Goal: Information Seeking & Learning: Find specific page/section

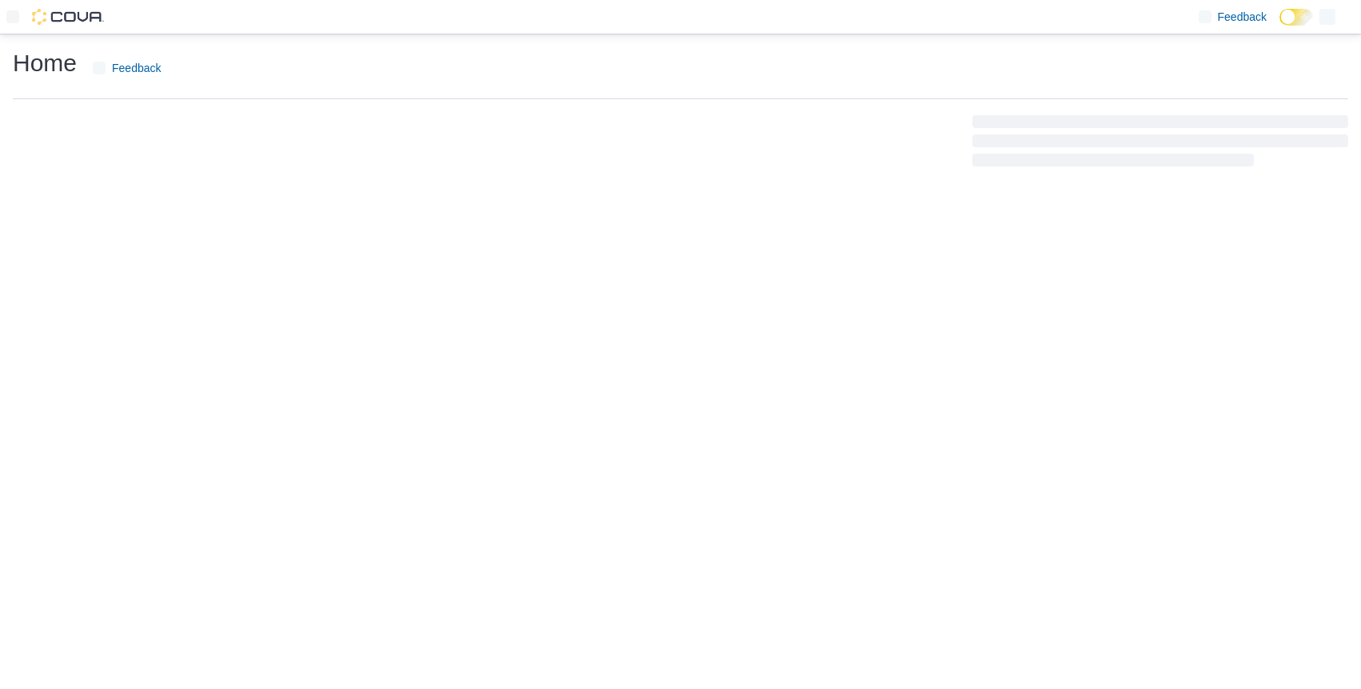
click at [324, 123] on div at bounding box center [681, 141] width 1336 height 58
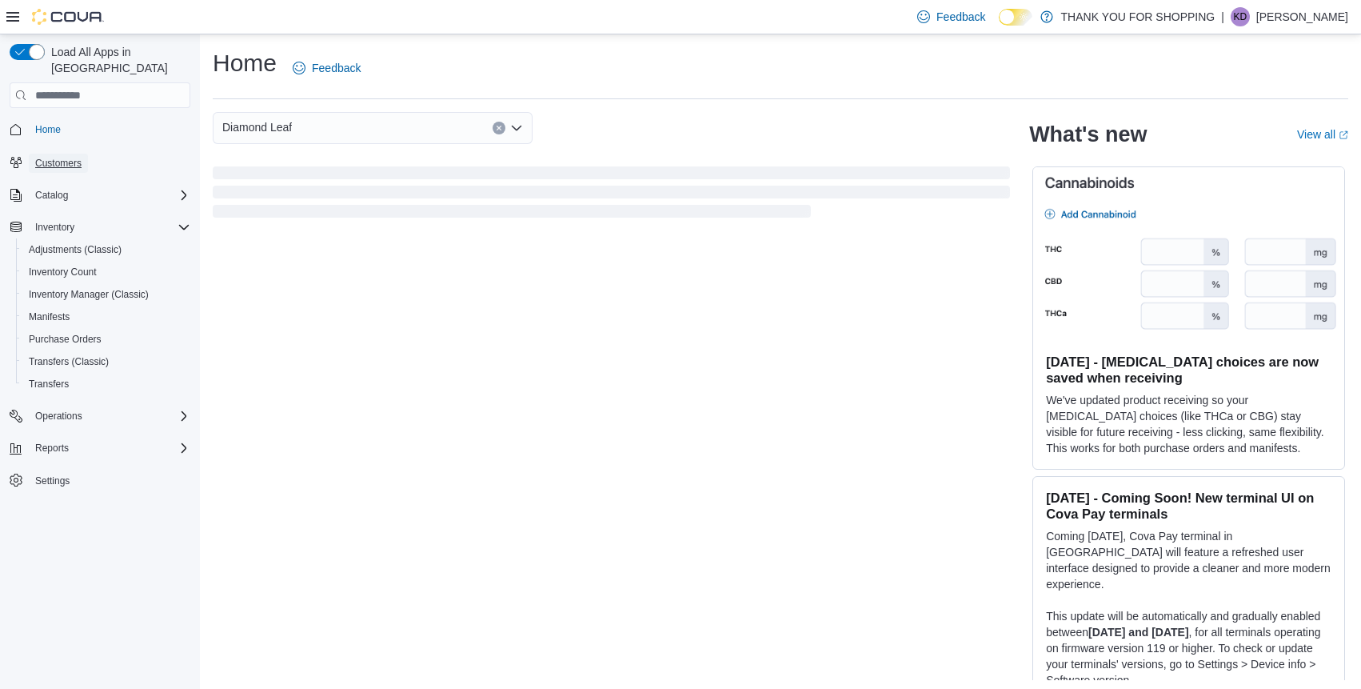
click at [80, 157] on span "Customers" at bounding box center [58, 163] width 46 height 13
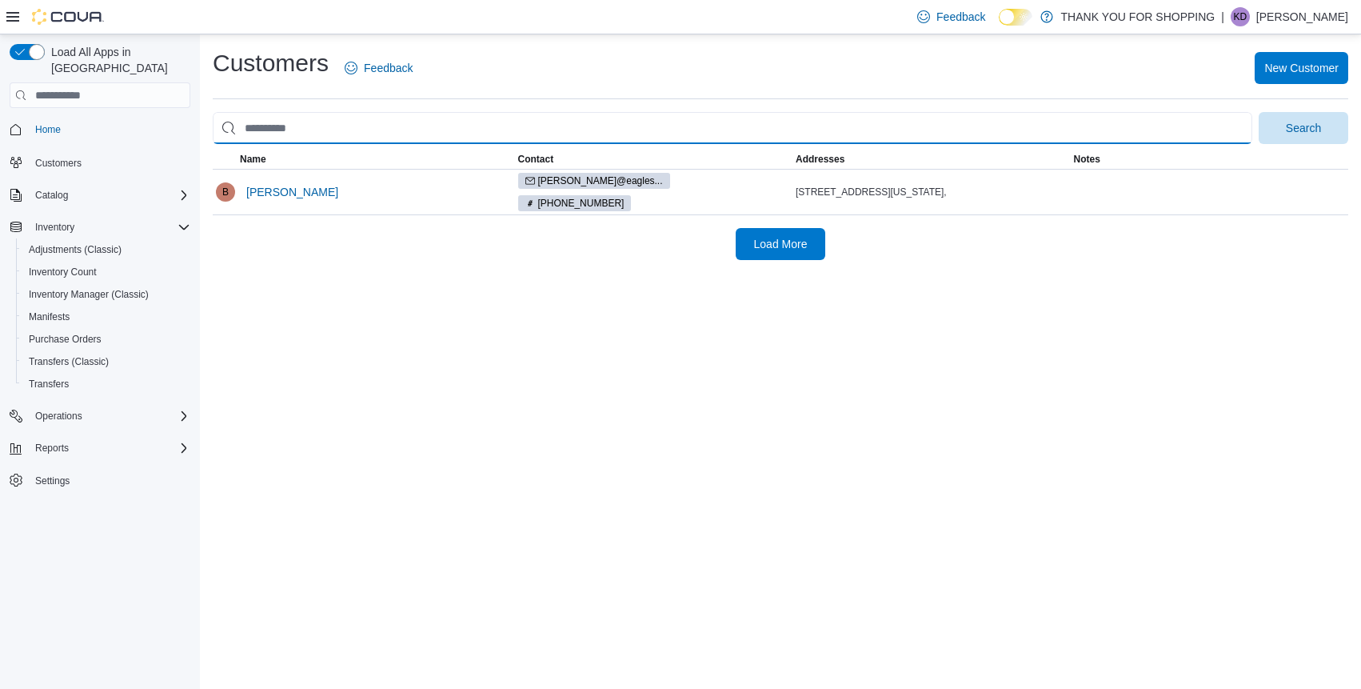
click at [323, 127] on input "search" at bounding box center [733, 128] width 1040 height 32
type input "**********"
click at [1259, 112] on button "Search" at bounding box center [1304, 128] width 90 height 32
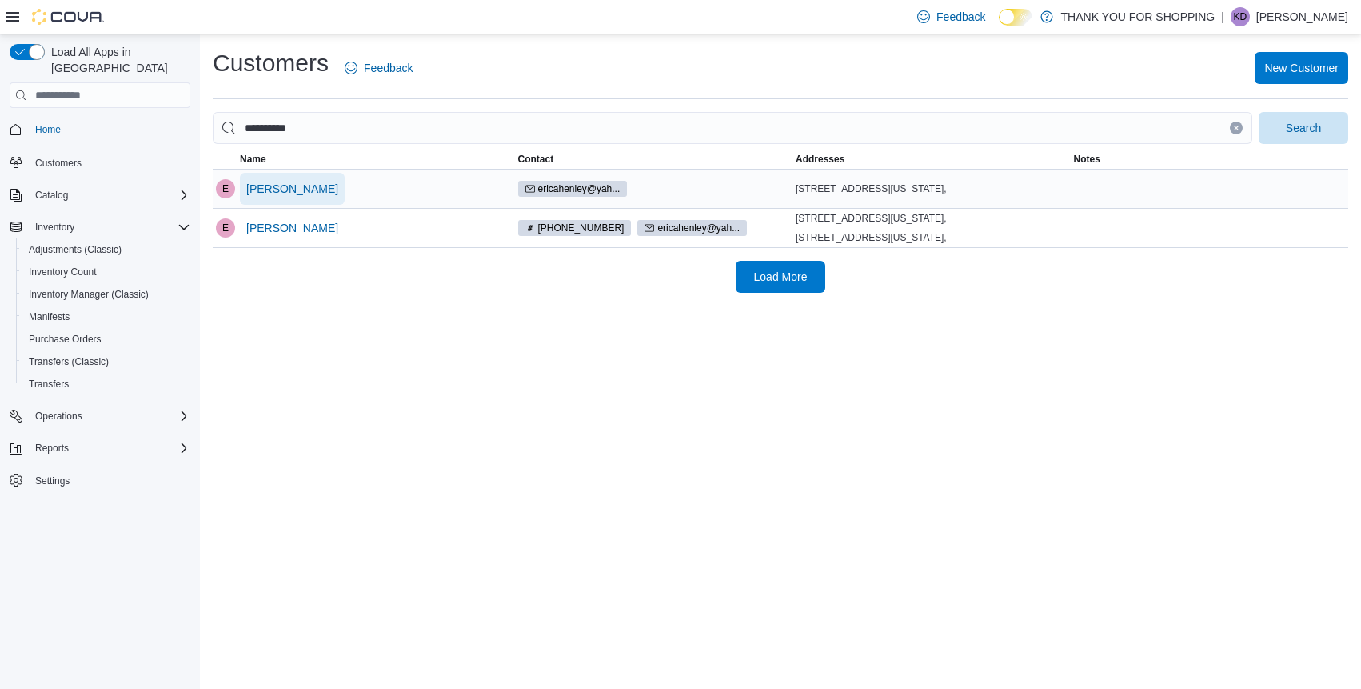
click at [274, 186] on span "[PERSON_NAME]" at bounding box center [292, 189] width 92 height 16
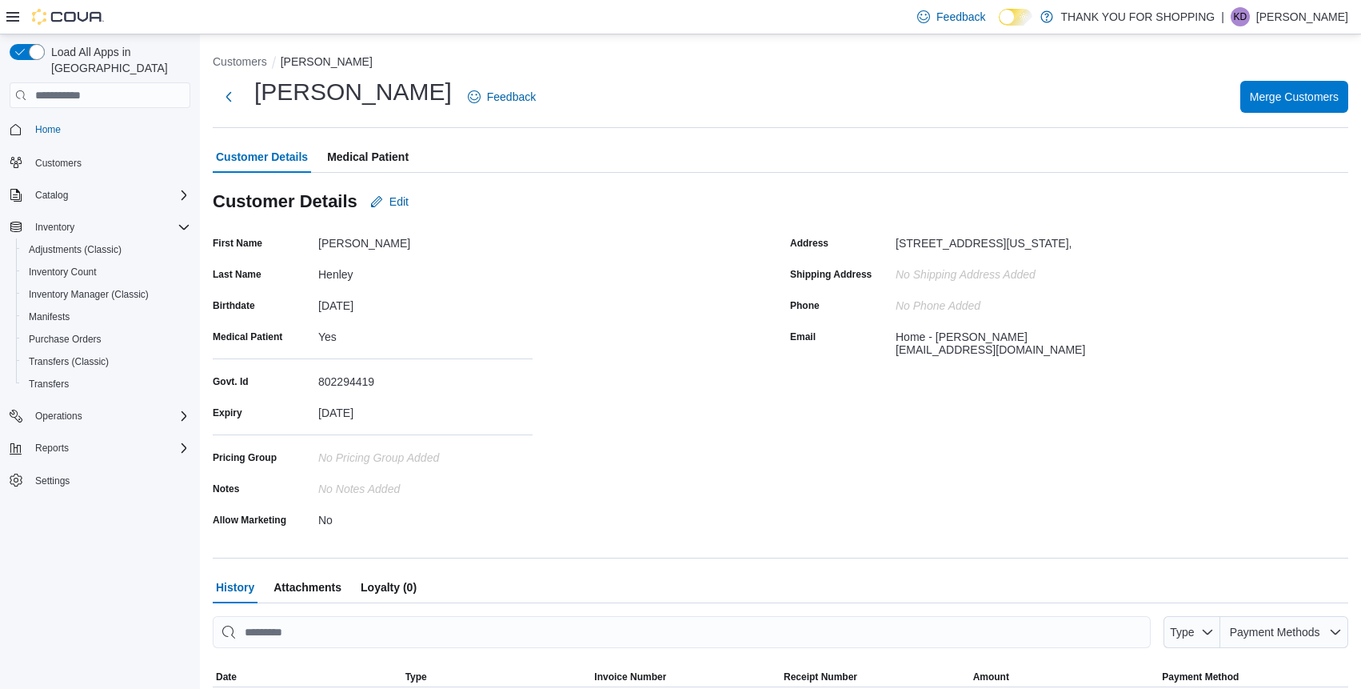
click at [592, 104] on div "[PERSON_NAME] Feedback Merge Customers" at bounding box center [781, 97] width 1136 height 42
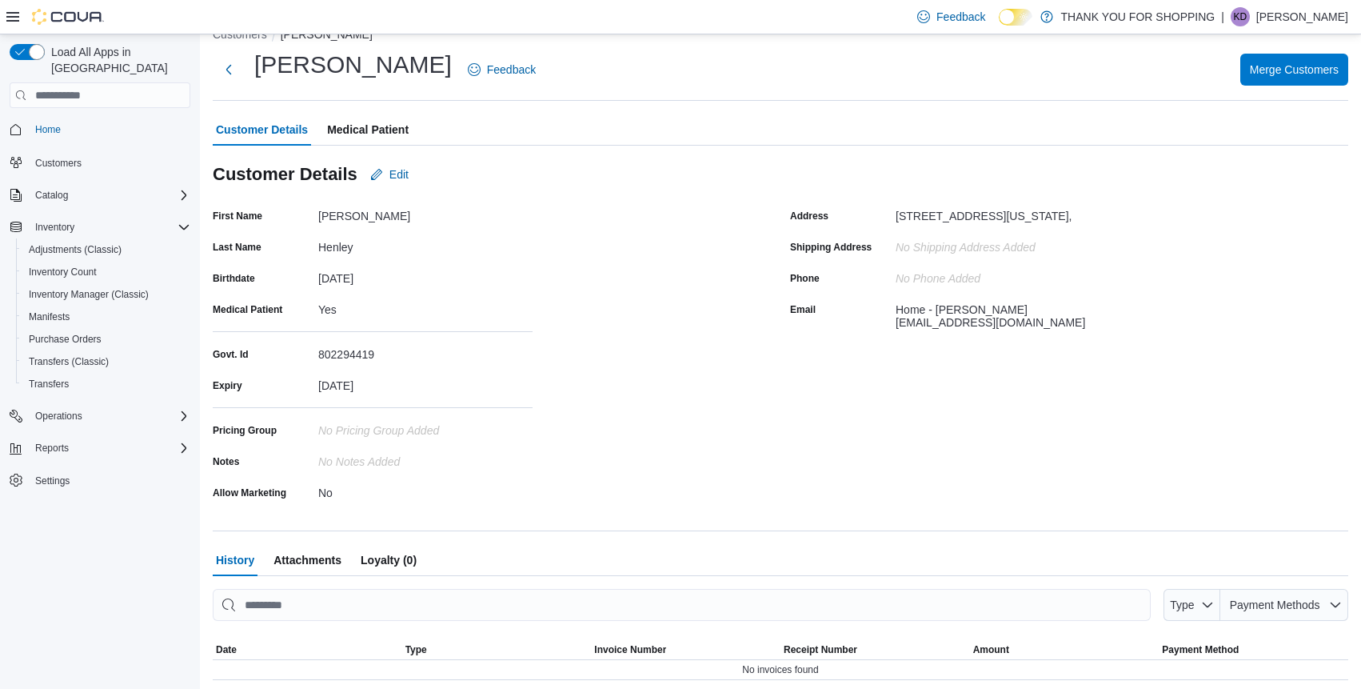
scroll to position [31, 0]
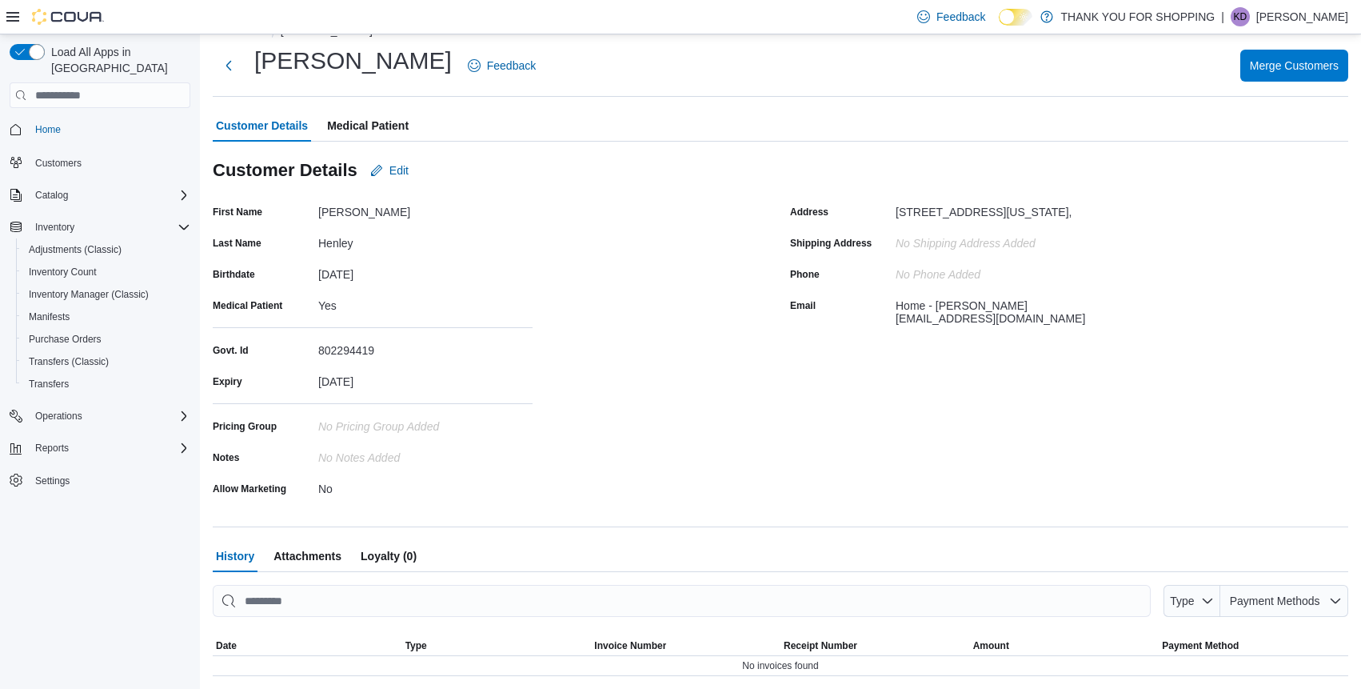
click at [1306, 115] on div "Customer Details Medical Patient" at bounding box center [781, 126] width 1136 height 32
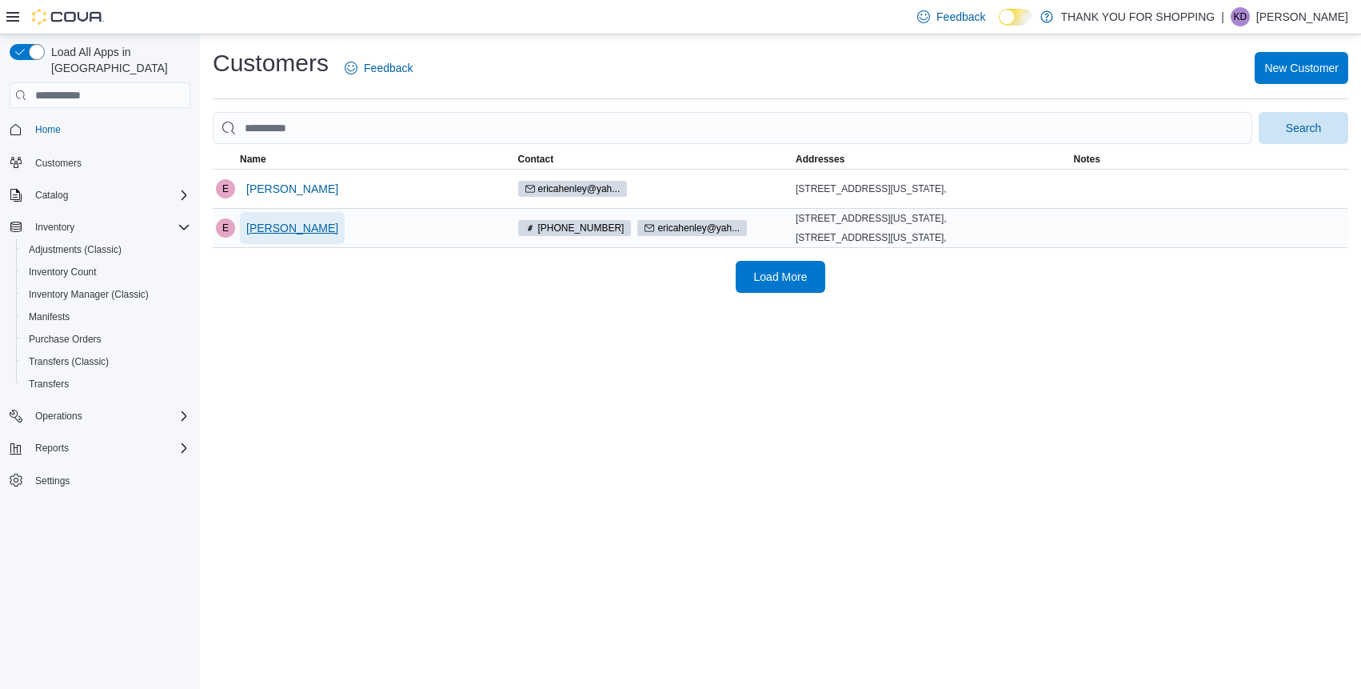
click at [278, 236] on span "[PERSON_NAME]" at bounding box center [292, 228] width 92 height 16
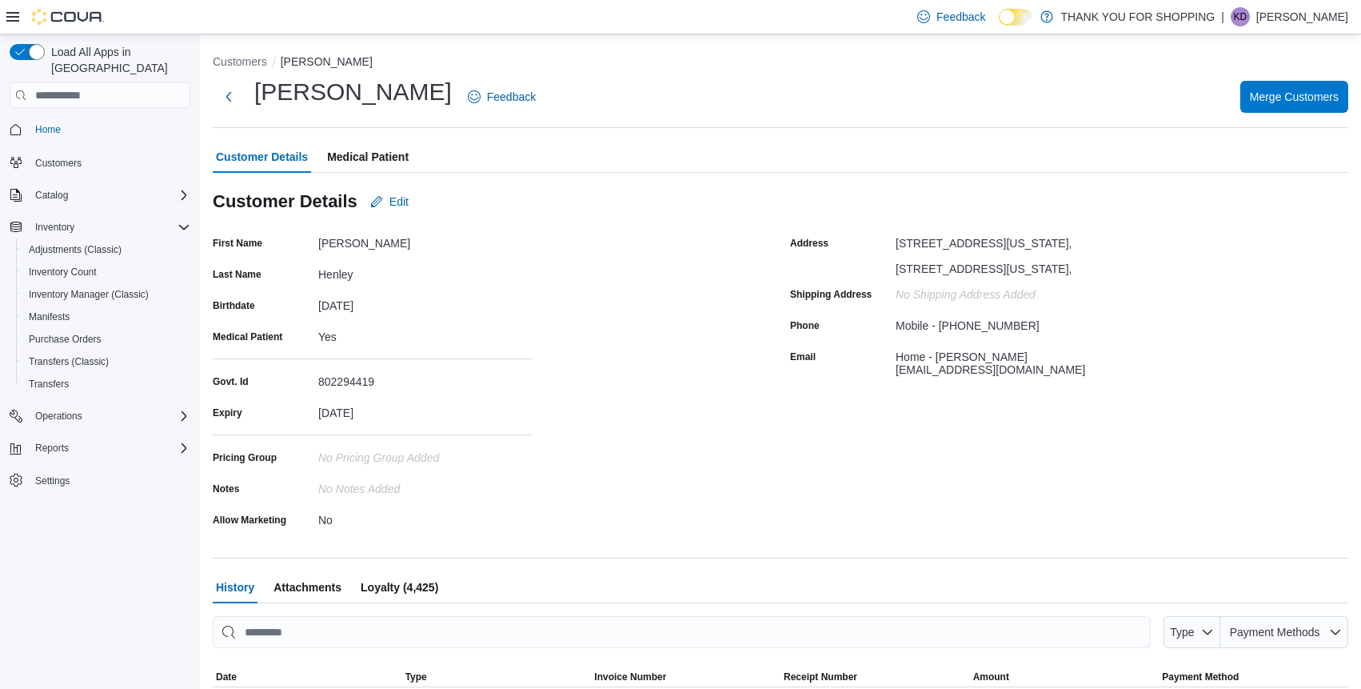
click at [657, 90] on div "[PERSON_NAME] Feedback Merge Customers" at bounding box center [781, 97] width 1136 height 42
click at [243, 61] on button "Customers" at bounding box center [240, 61] width 54 height 13
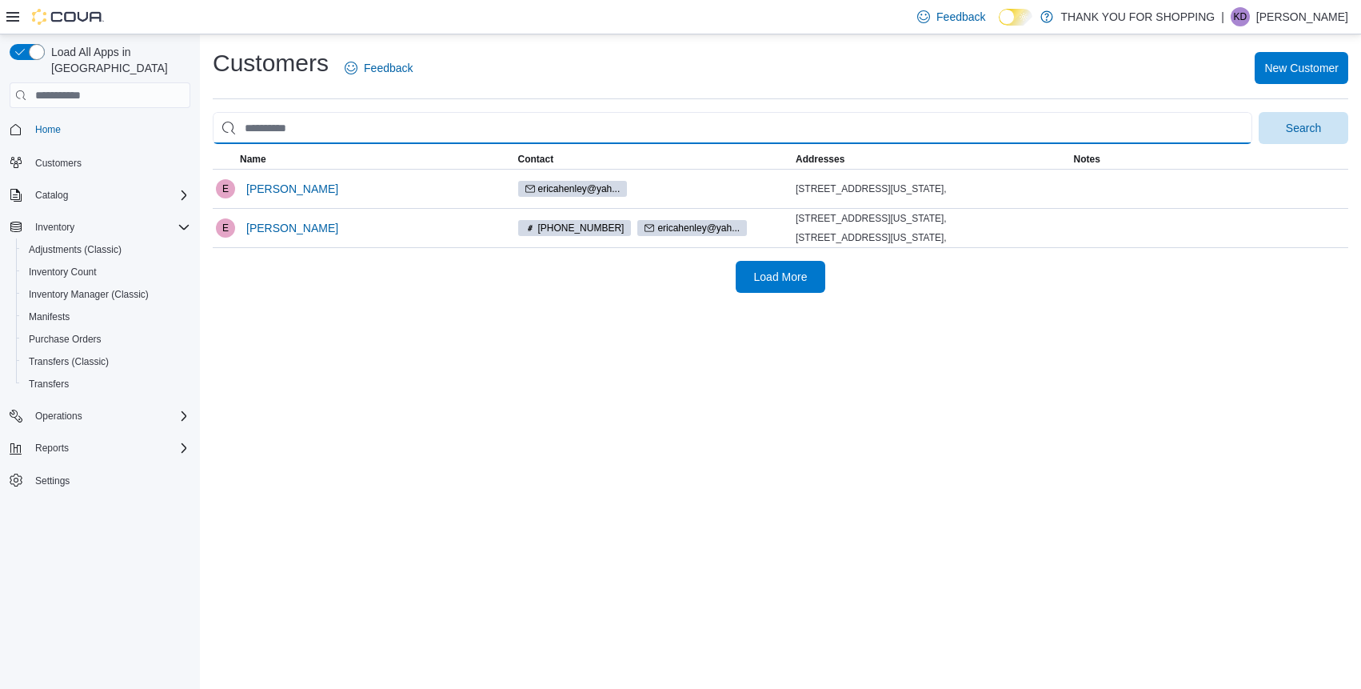
click at [329, 129] on input "search" at bounding box center [733, 128] width 1040 height 32
type input "**********"
click at [1259, 112] on button "Search" at bounding box center [1304, 128] width 90 height 32
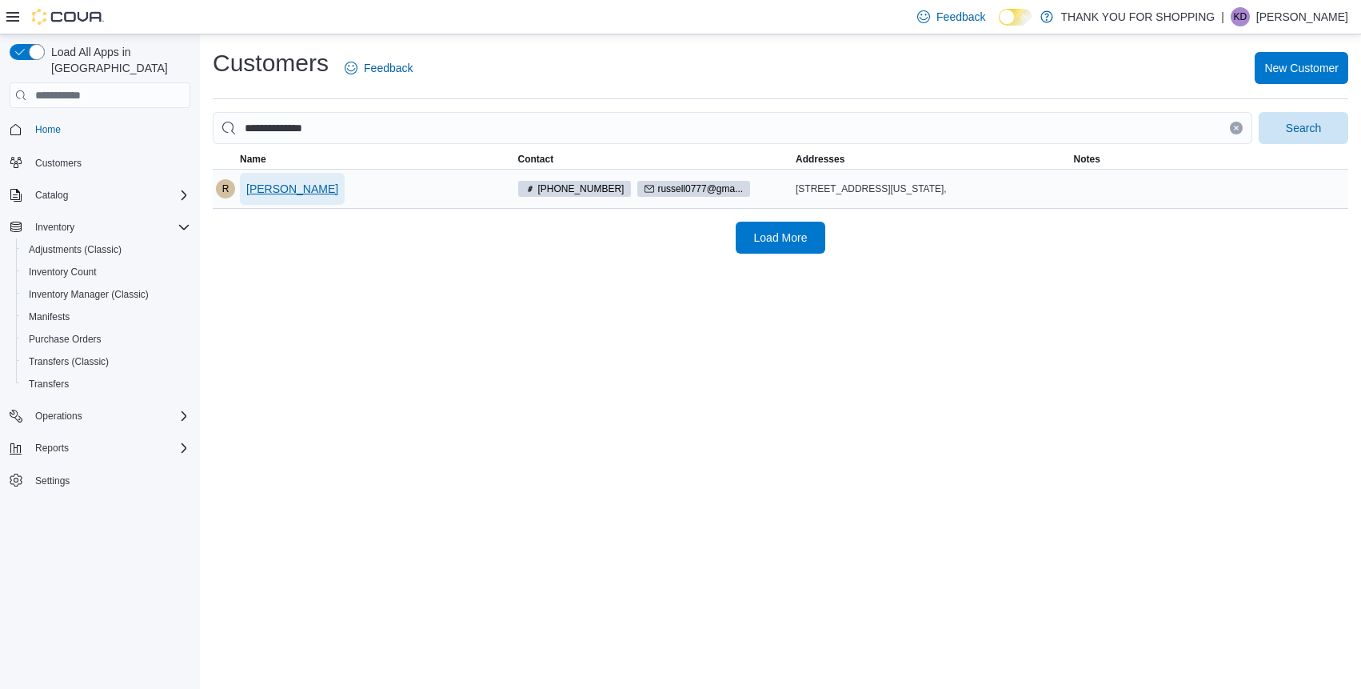
click at [270, 188] on span "[PERSON_NAME]" at bounding box center [292, 189] width 92 height 16
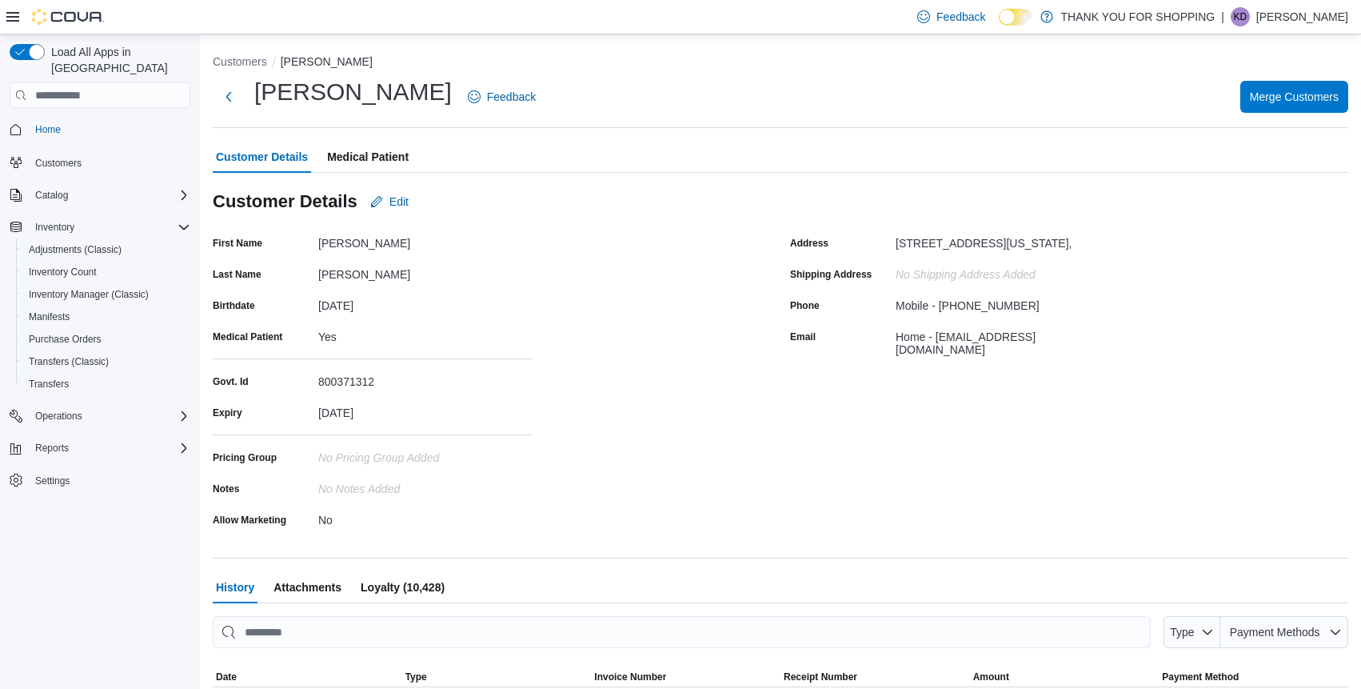
click at [665, 80] on div "[PERSON_NAME] Feedback Merge Customers" at bounding box center [781, 97] width 1136 height 42
click at [608, 112] on div "[PERSON_NAME] Feedback Merge Customers" at bounding box center [781, 97] width 1136 height 42
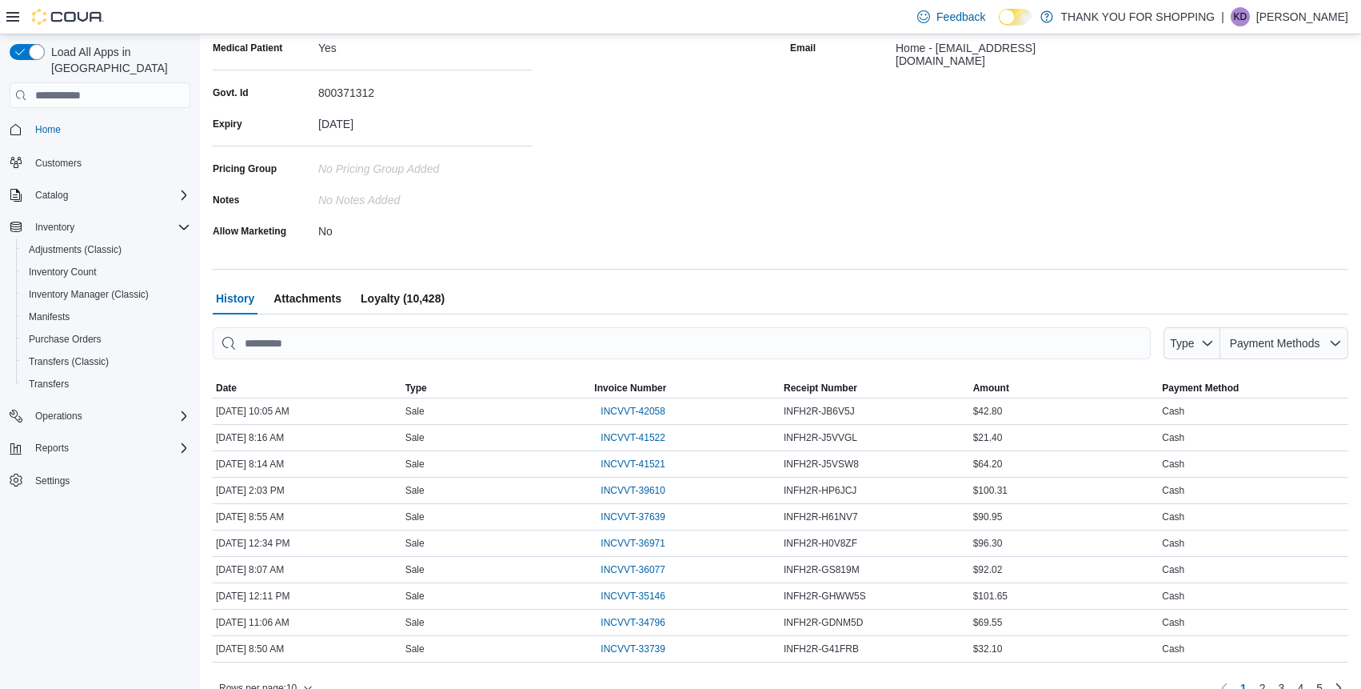
scroll to position [313, 0]
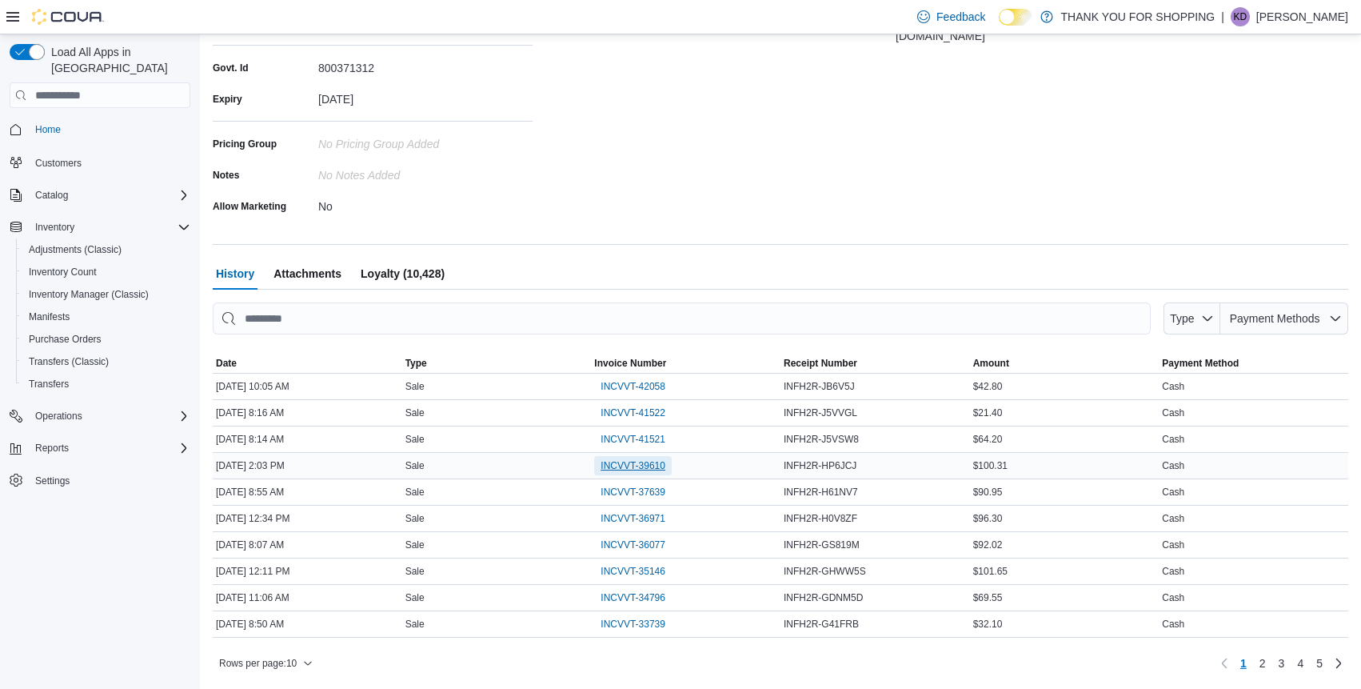
click at [649, 465] on span "INCVVT-39610" at bounding box center [633, 465] width 65 height 13
click at [621, 494] on span "INCVVT-37639" at bounding box center [633, 491] width 65 height 13
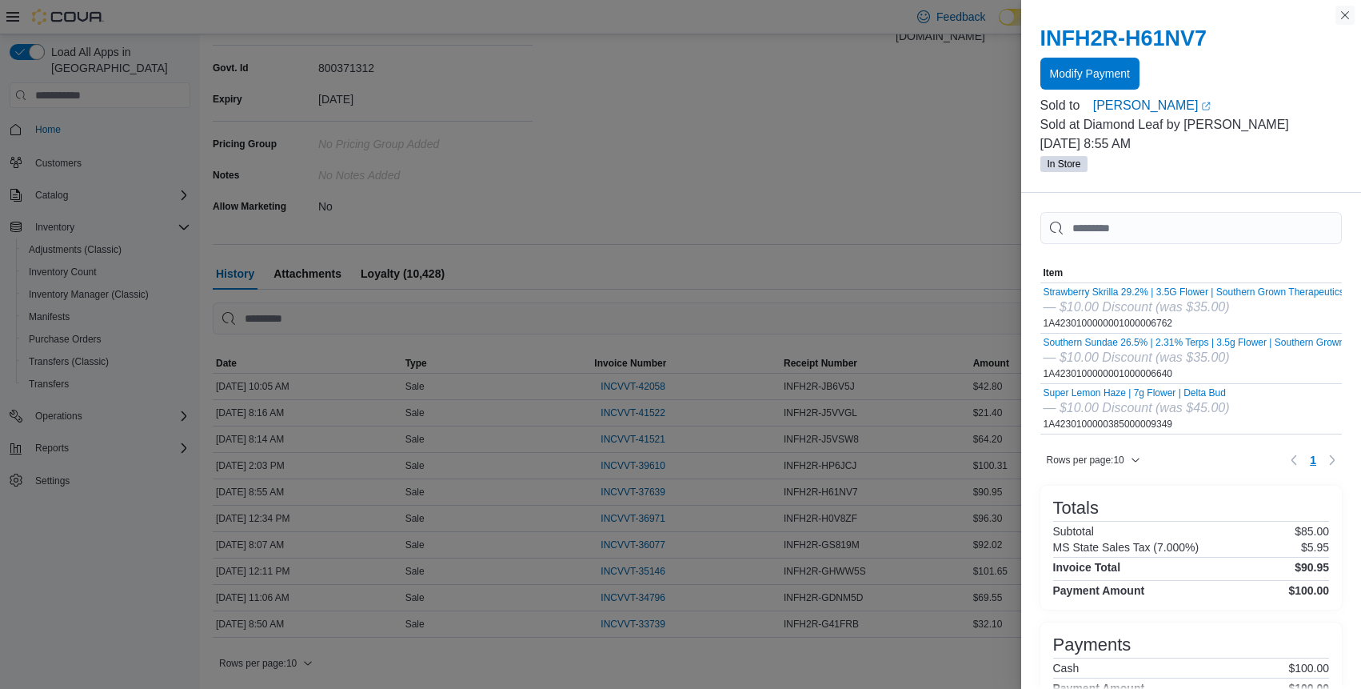
click at [1346, 12] on button "Close this dialog" at bounding box center [1345, 15] width 19 height 19
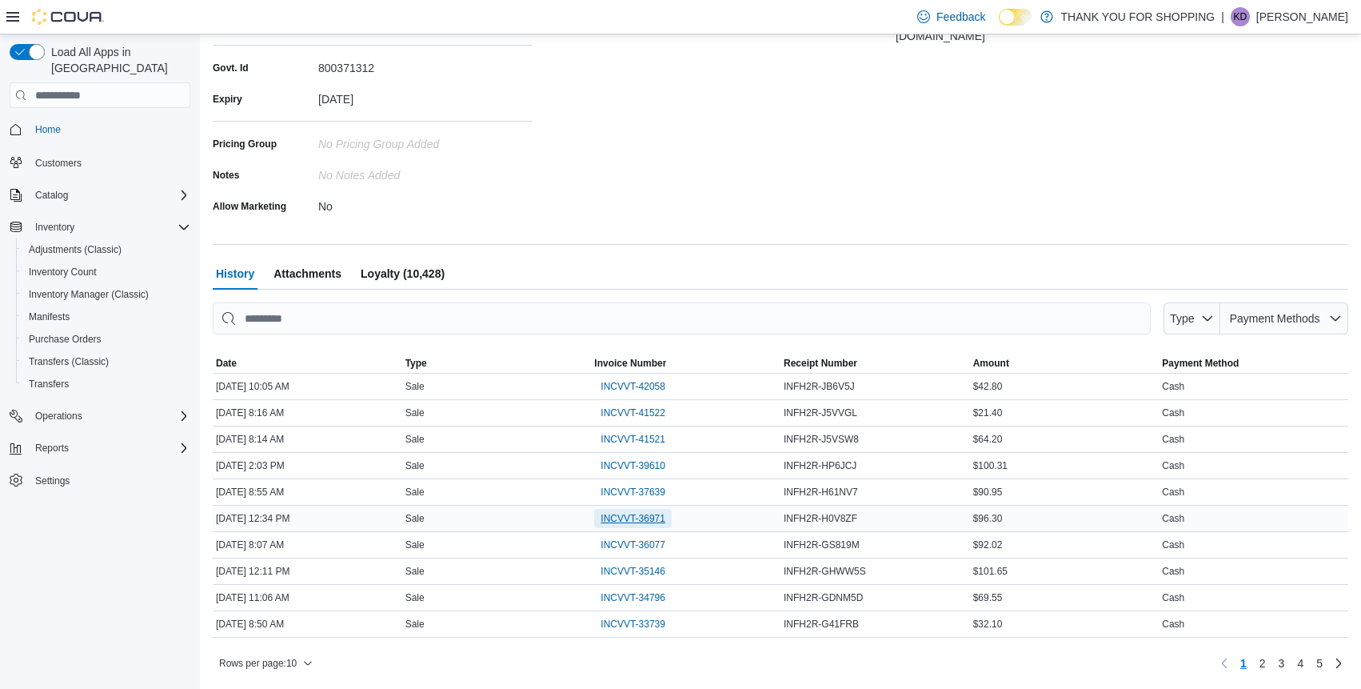
click at [645, 518] on span "INCVVT-36971" at bounding box center [633, 518] width 65 height 13
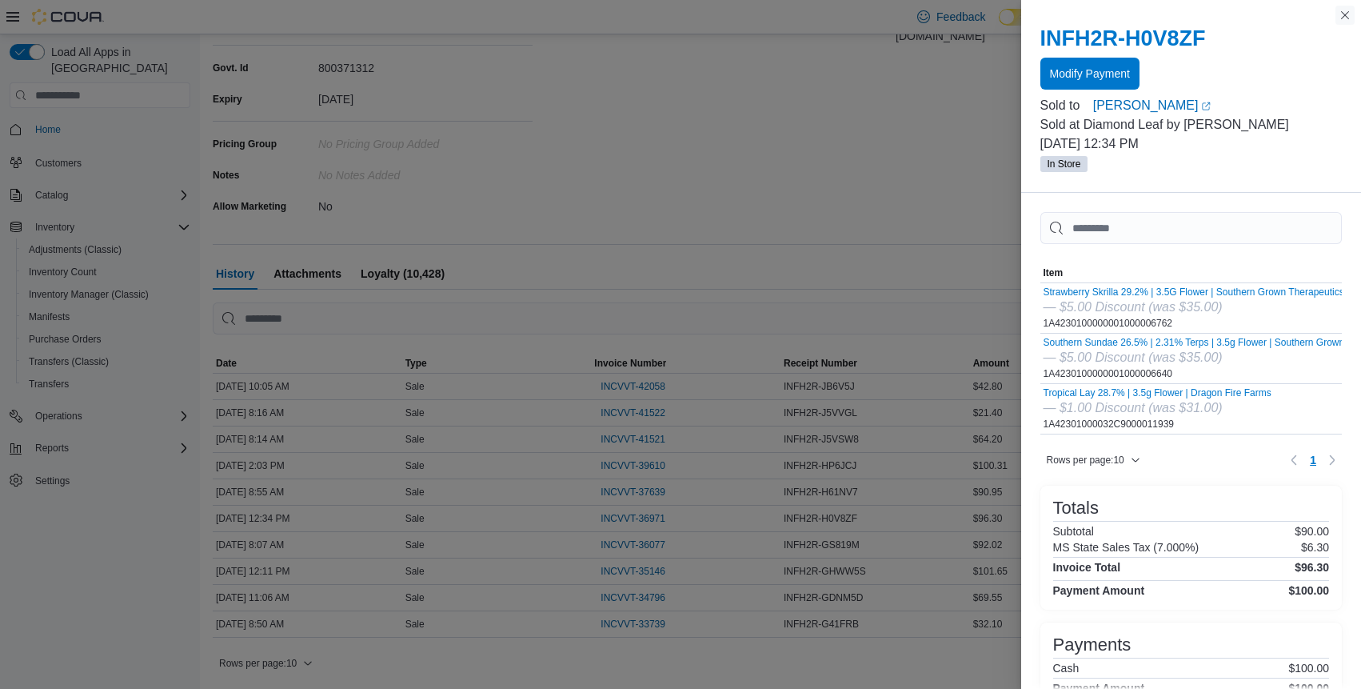
click at [1342, 14] on button "Close this dialog" at bounding box center [1345, 15] width 19 height 19
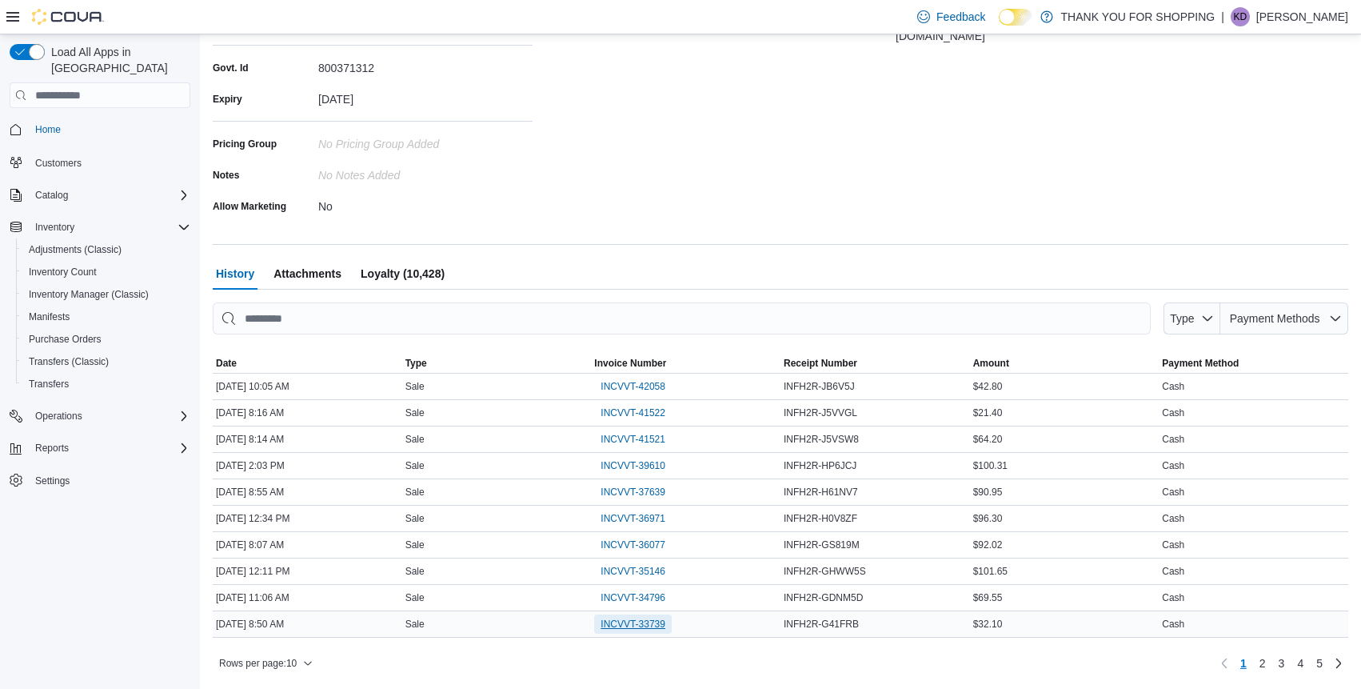
click at [635, 621] on span "INCVVT-33739" at bounding box center [633, 623] width 65 height 13
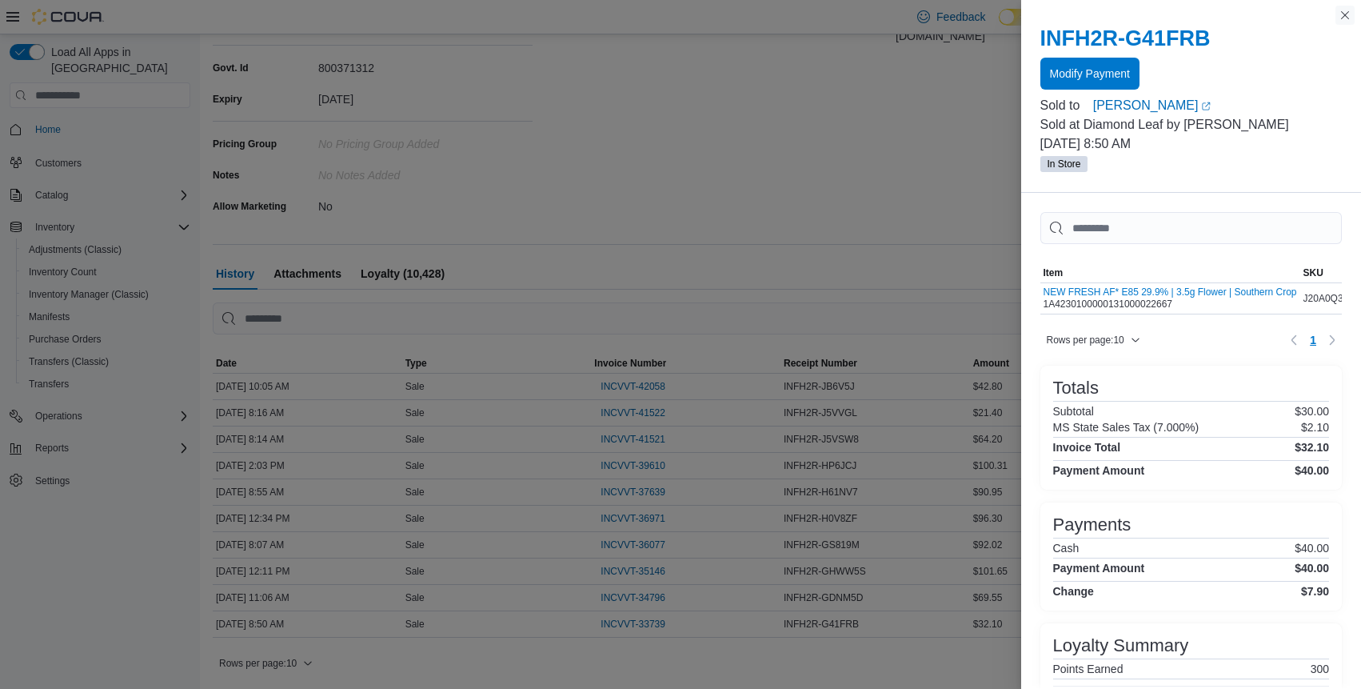
click at [1346, 14] on button "Close this dialog" at bounding box center [1345, 15] width 19 height 19
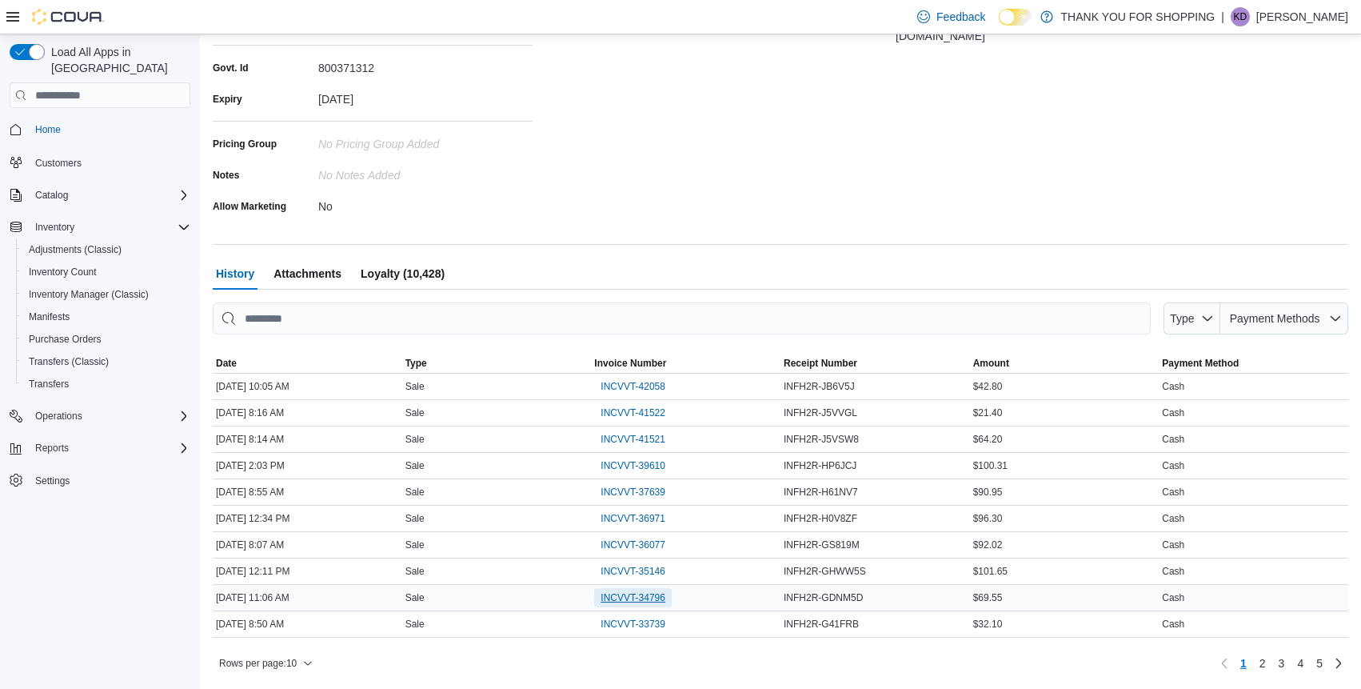
click at [649, 598] on span "INCVVT-34796" at bounding box center [633, 597] width 65 height 13
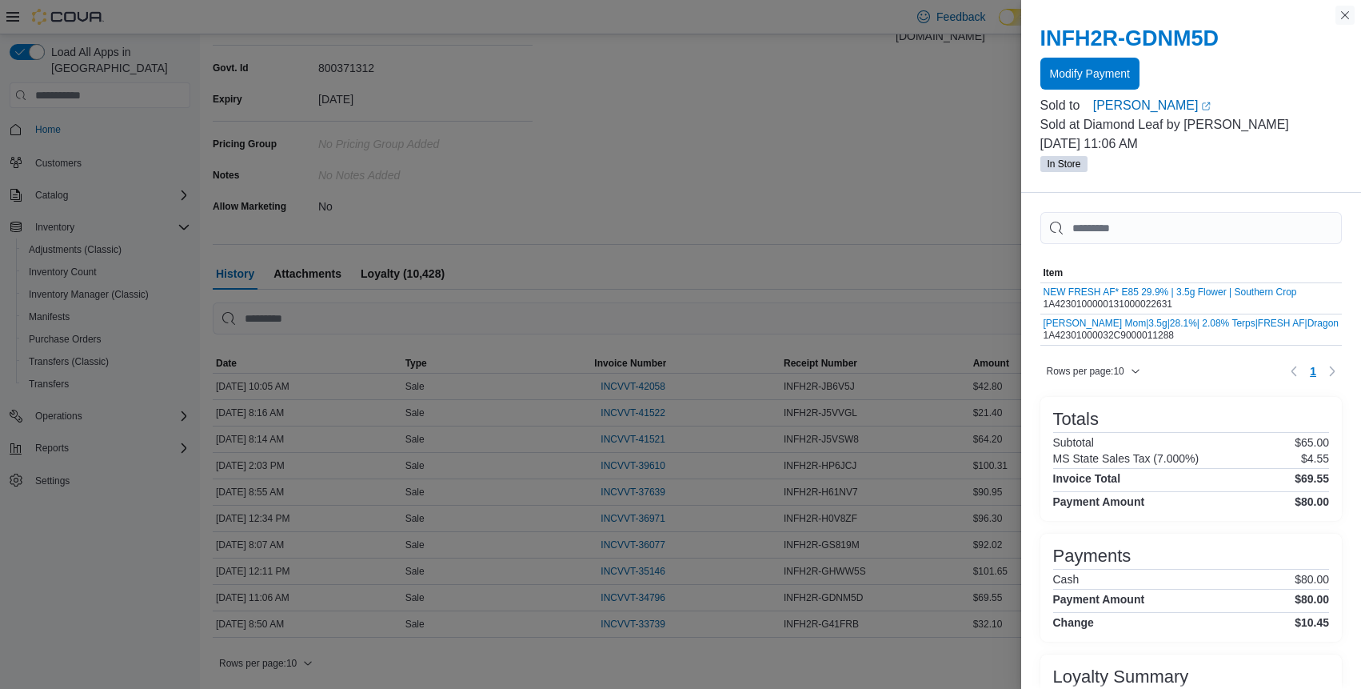
click at [1344, 12] on button "Close this dialog" at bounding box center [1345, 15] width 19 height 19
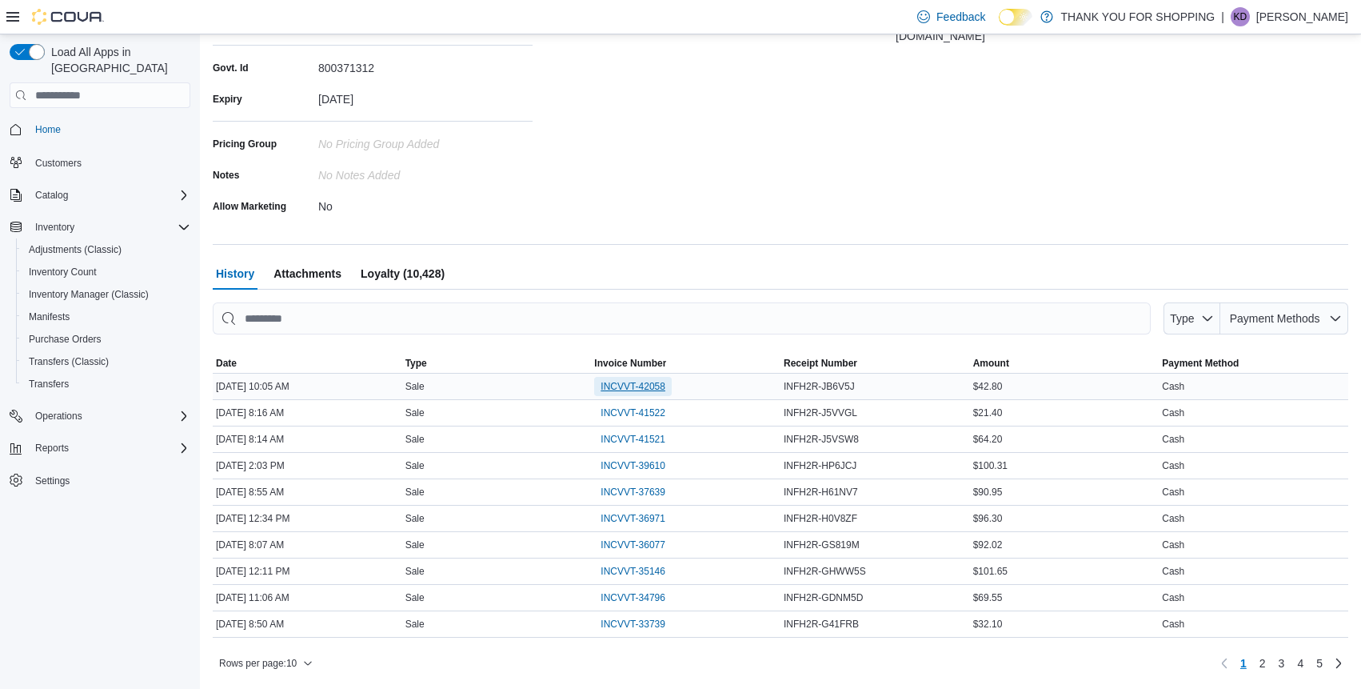
click at [637, 381] on span "INCVVT-42058" at bounding box center [633, 386] width 65 height 13
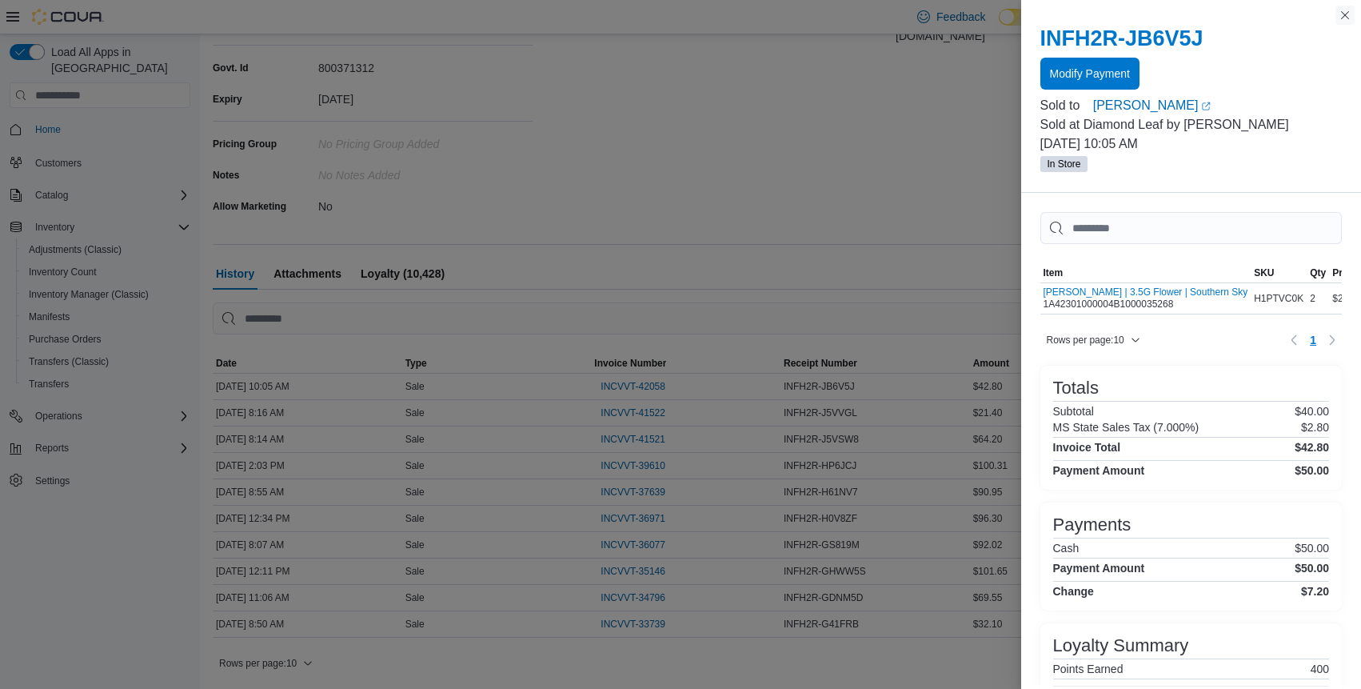
click at [1346, 14] on button "Close this dialog" at bounding box center [1345, 15] width 19 height 19
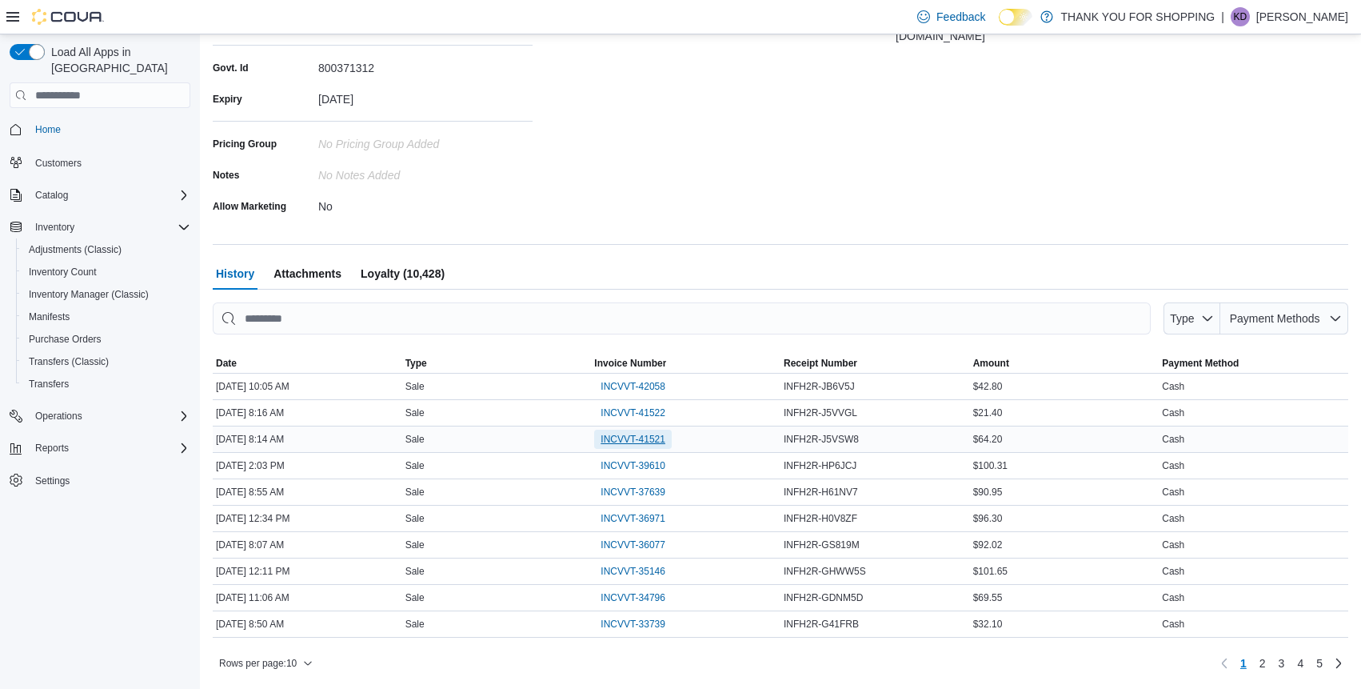
click at [650, 440] on span "INCVVT-41521" at bounding box center [633, 439] width 65 height 13
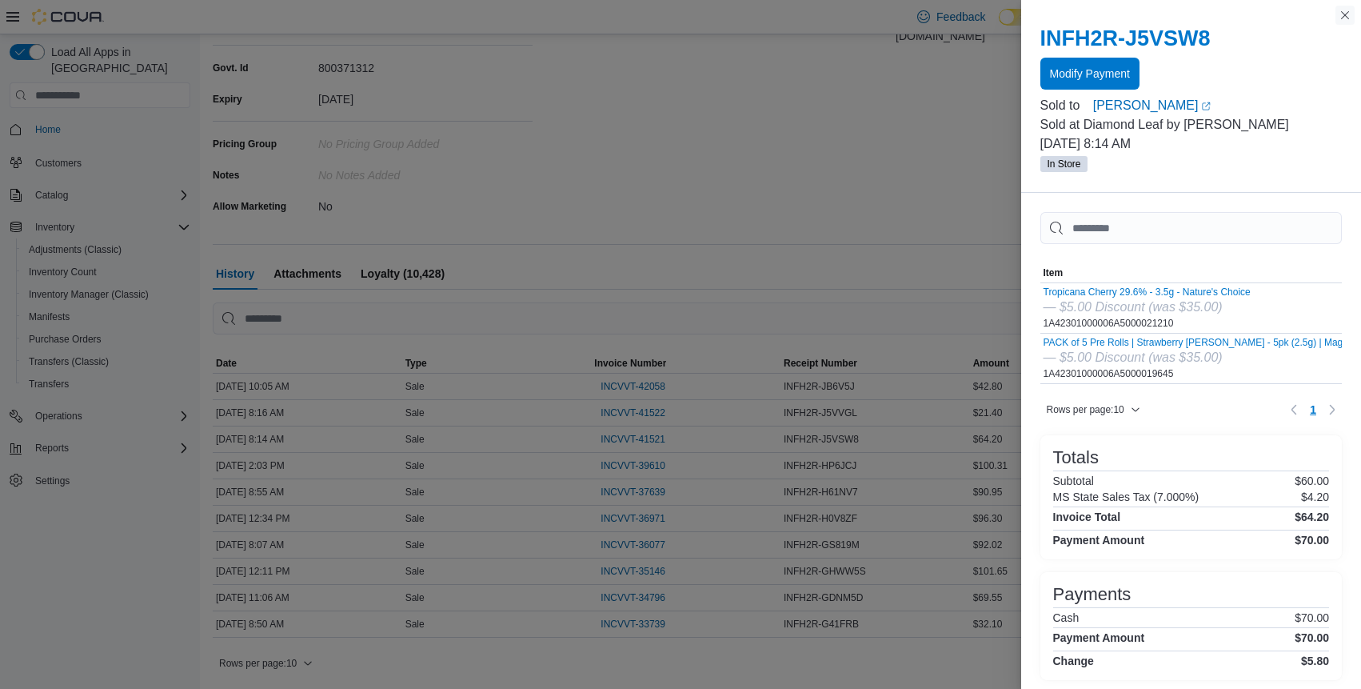
click at [1347, 14] on button "Close this dialog" at bounding box center [1345, 15] width 19 height 19
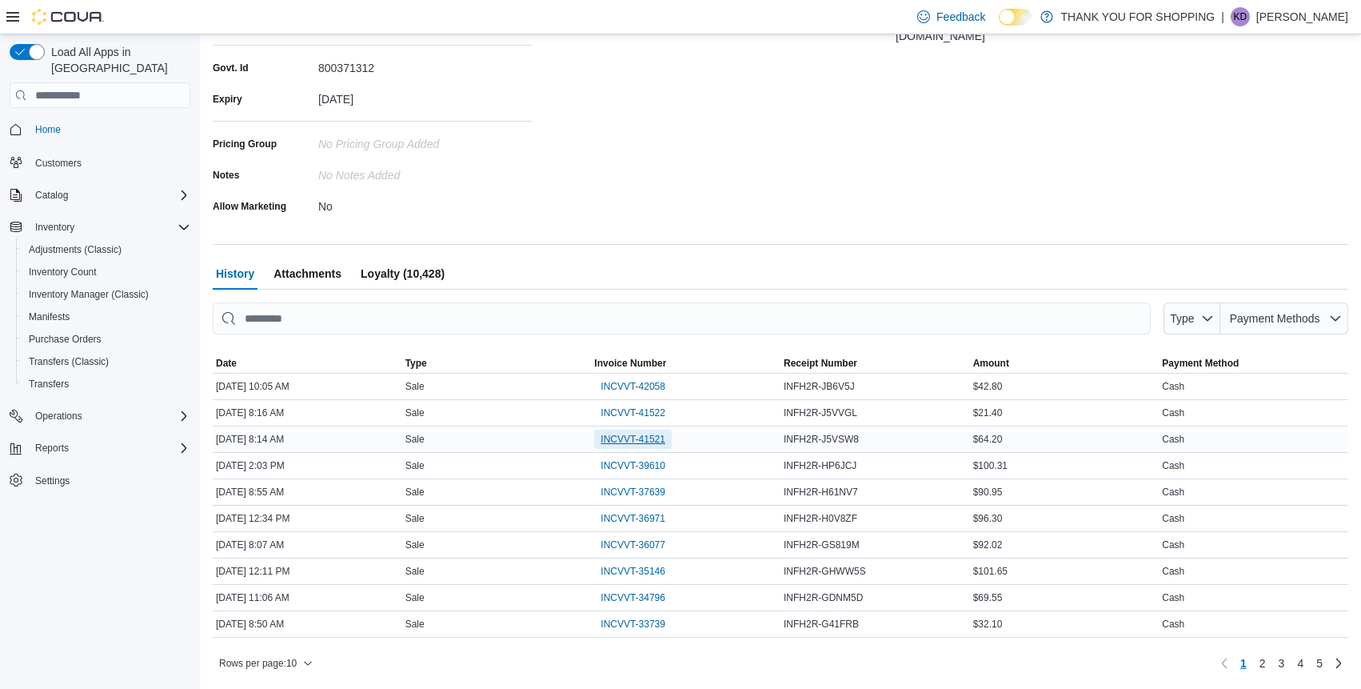
click at [652, 436] on span "INCVVT-41521" at bounding box center [633, 439] width 65 height 13
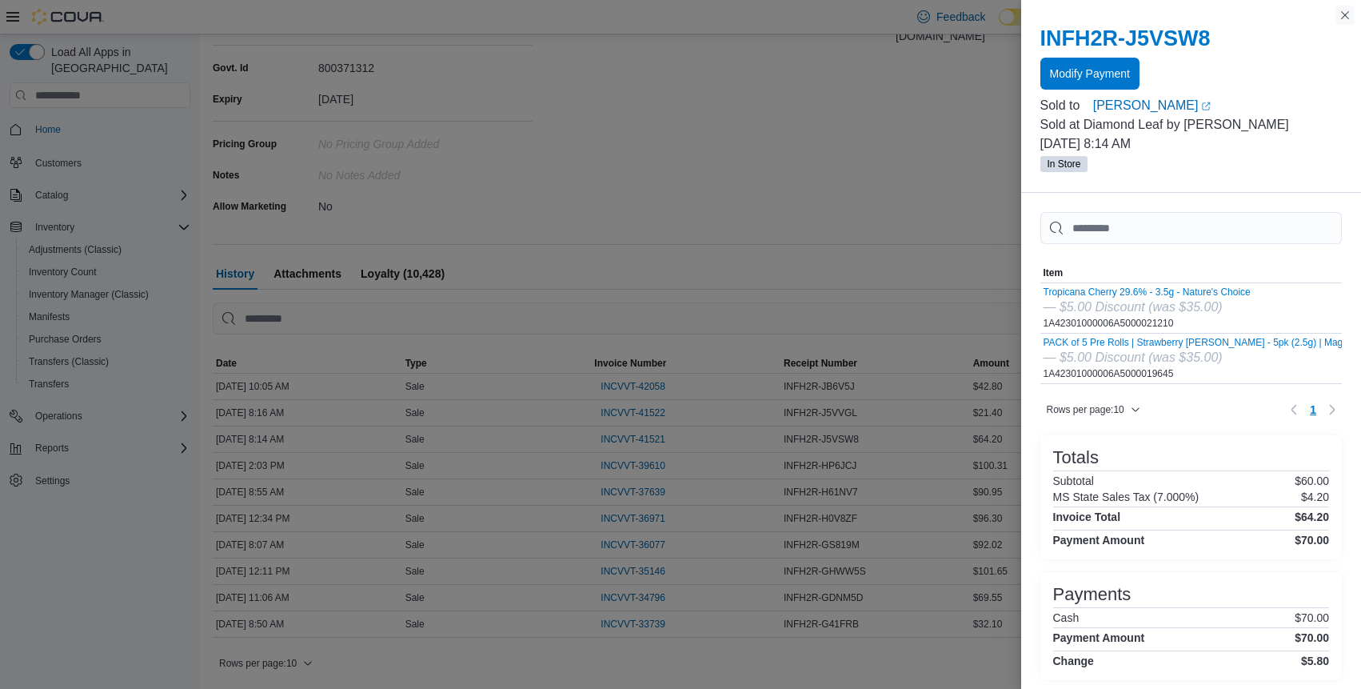
click at [1344, 13] on button "Close this dialog" at bounding box center [1345, 15] width 19 height 19
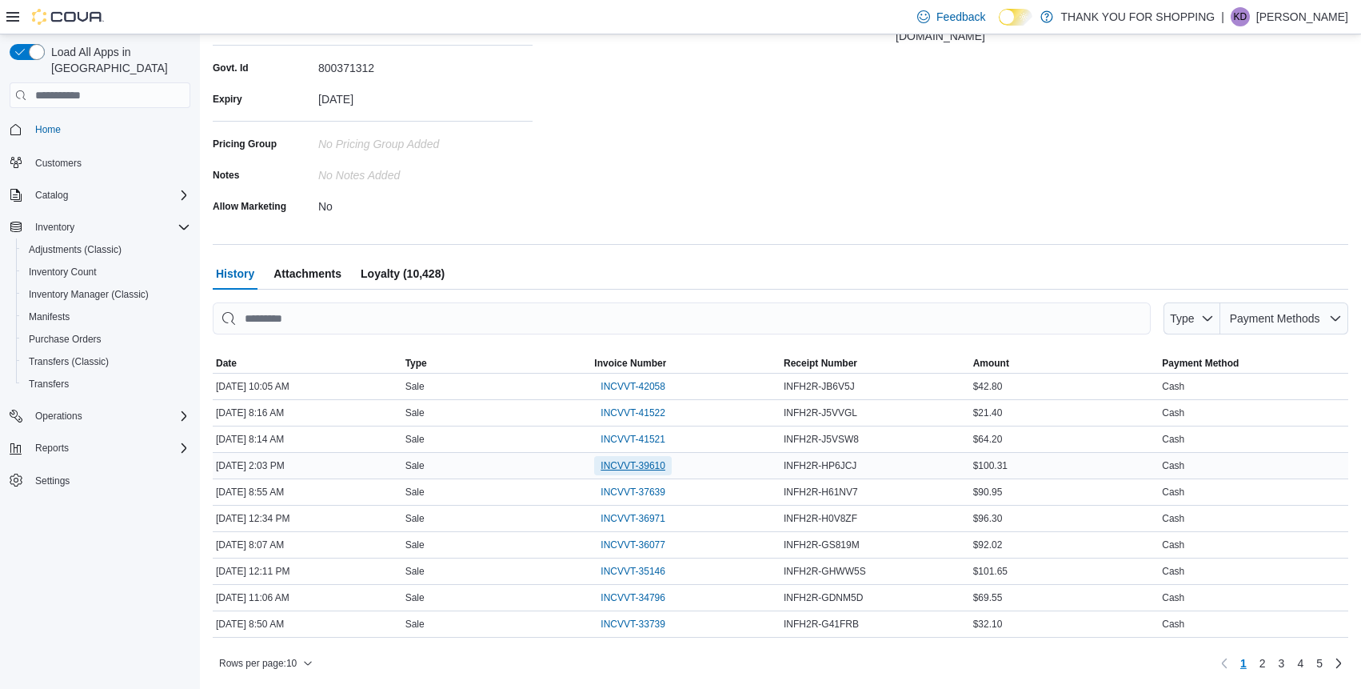
click at [649, 461] on span "INCVVT-39610" at bounding box center [633, 465] width 65 height 13
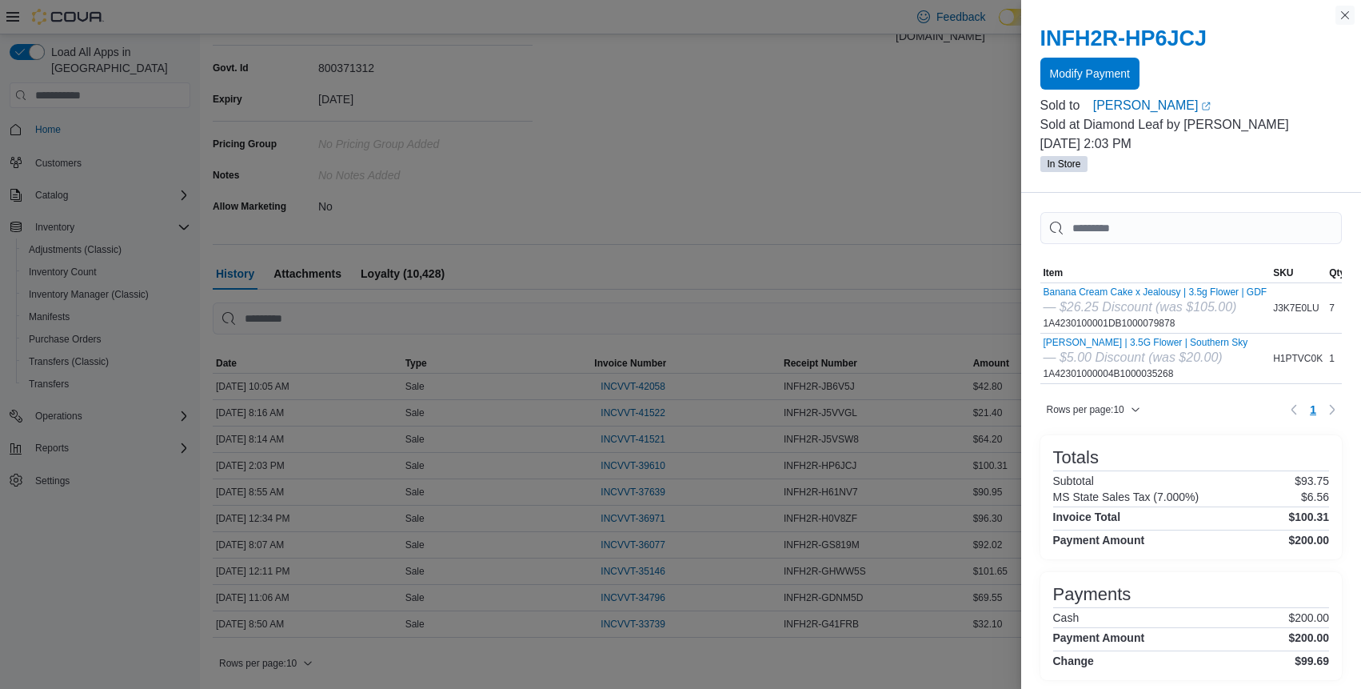
click at [1348, 13] on button "Close this dialog" at bounding box center [1345, 15] width 19 height 19
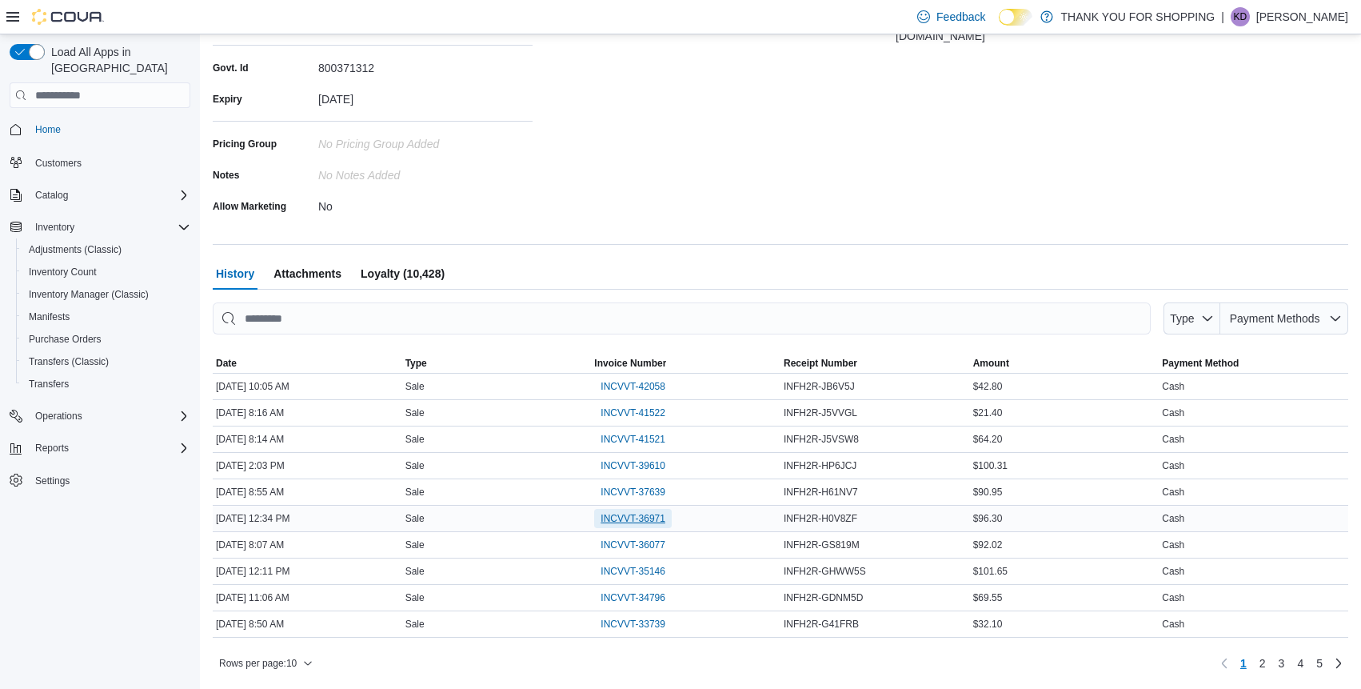
click at [658, 518] on span "INCVVT-36971" at bounding box center [633, 518] width 65 height 13
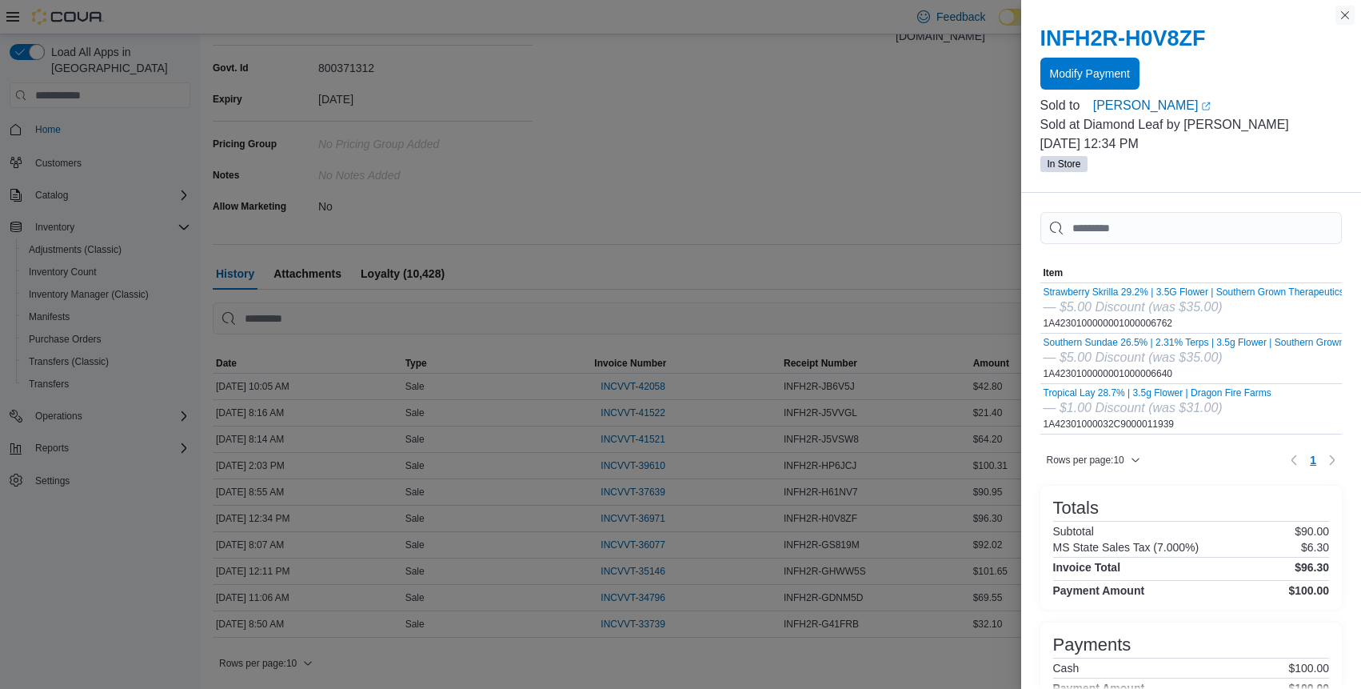
click at [1348, 15] on button "Close this dialog" at bounding box center [1345, 15] width 19 height 19
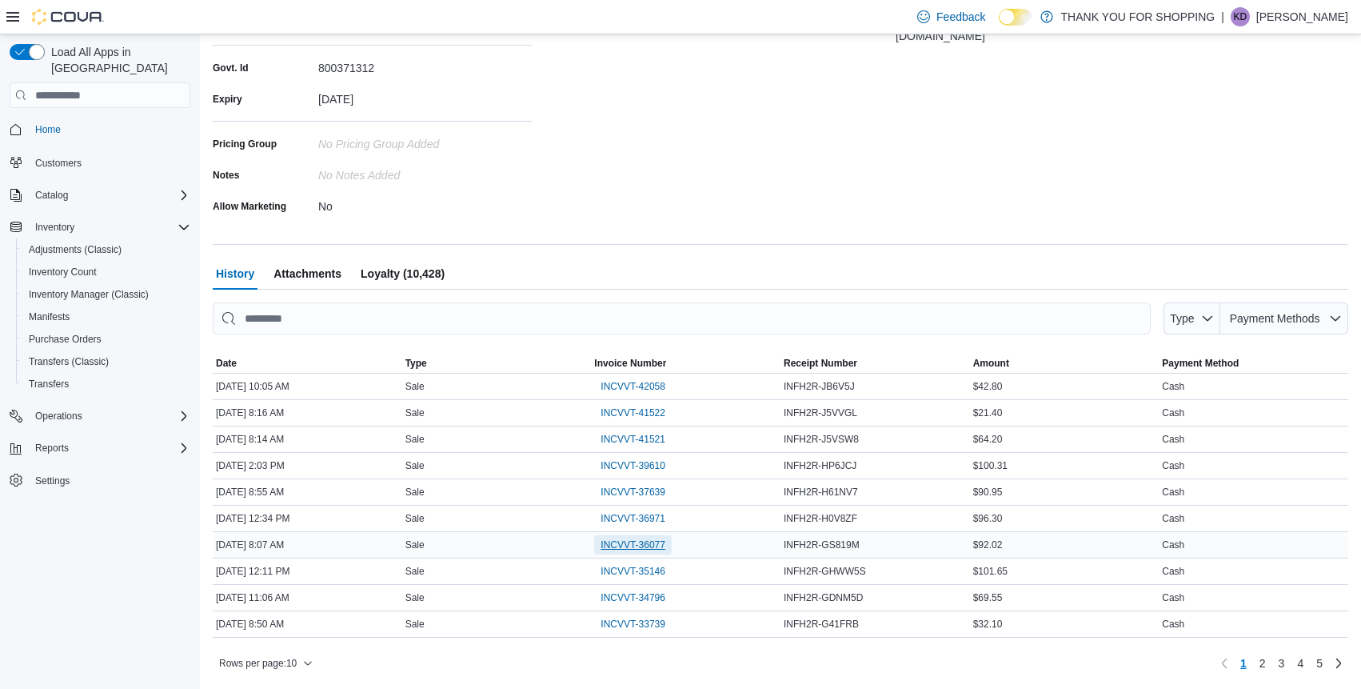
click at [633, 541] on span "INCVVT-36077" at bounding box center [633, 544] width 65 height 13
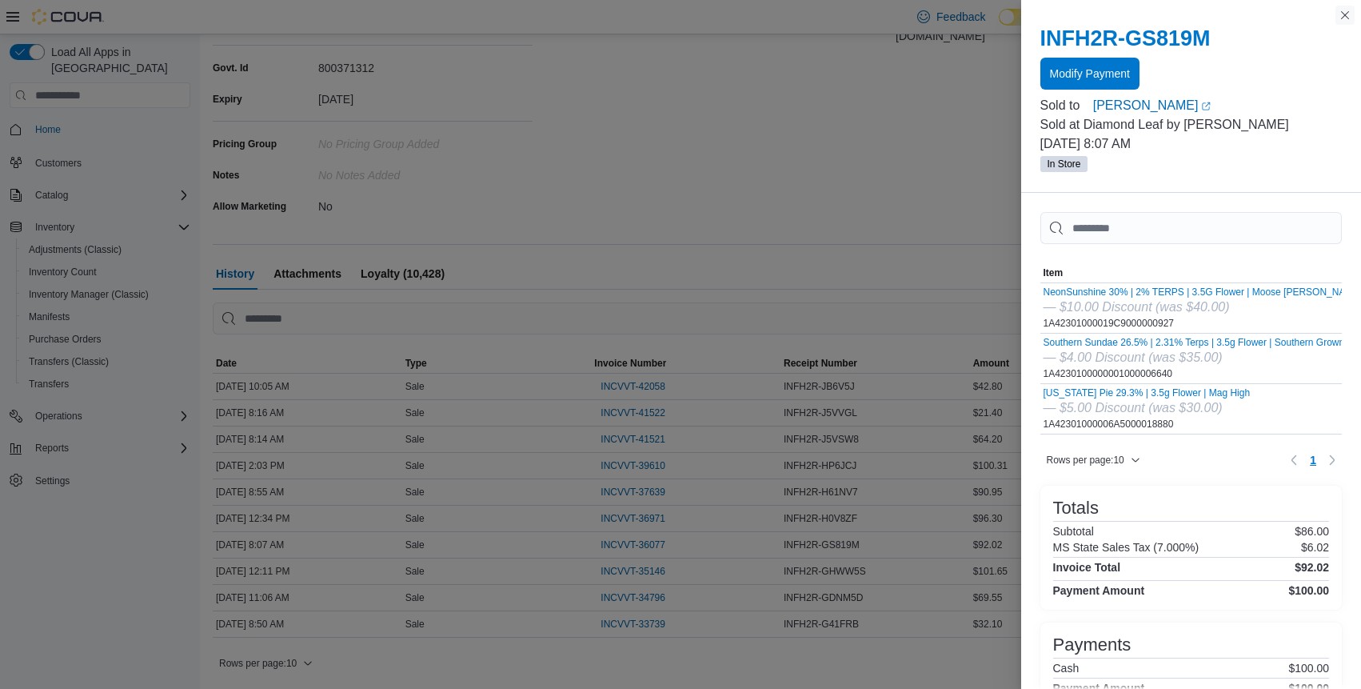
click at [1346, 11] on button "Close this dialog" at bounding box center [1345, 15] width 19 height 19
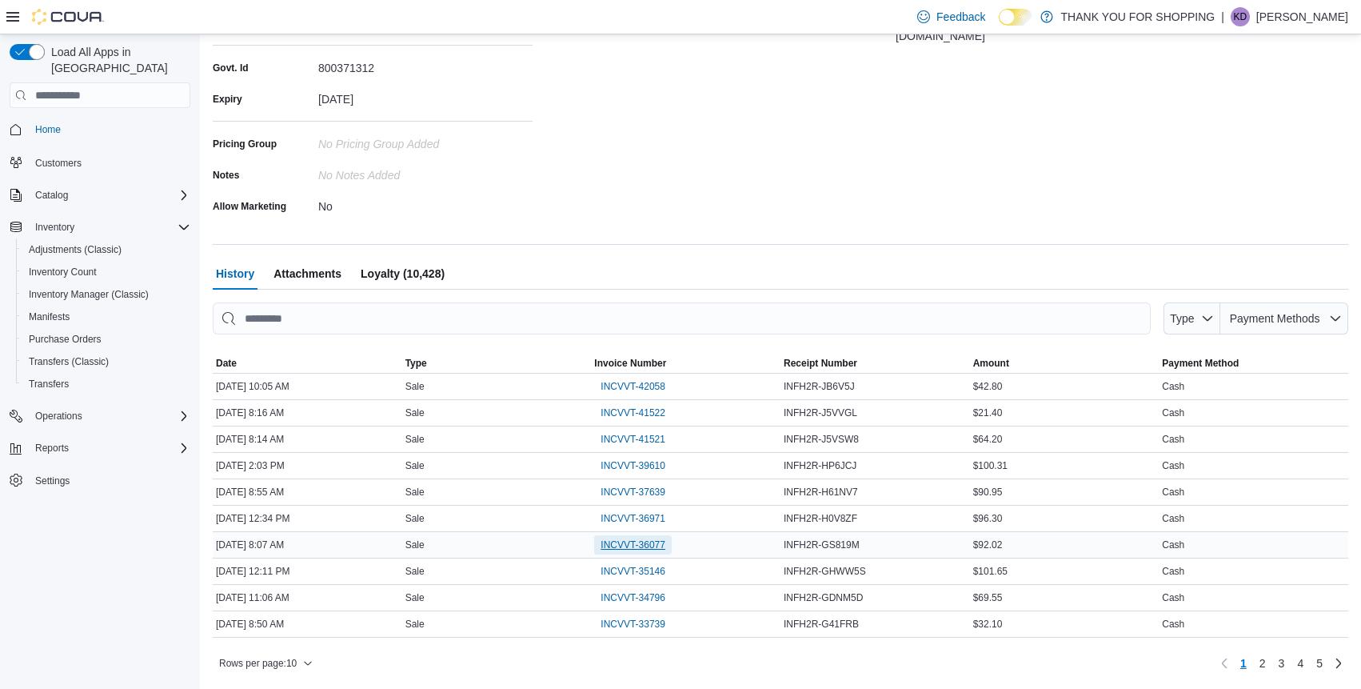
click at [631, 546] on span "INCVVT-36077" at bounding box center [633, 544] width 65 height 13
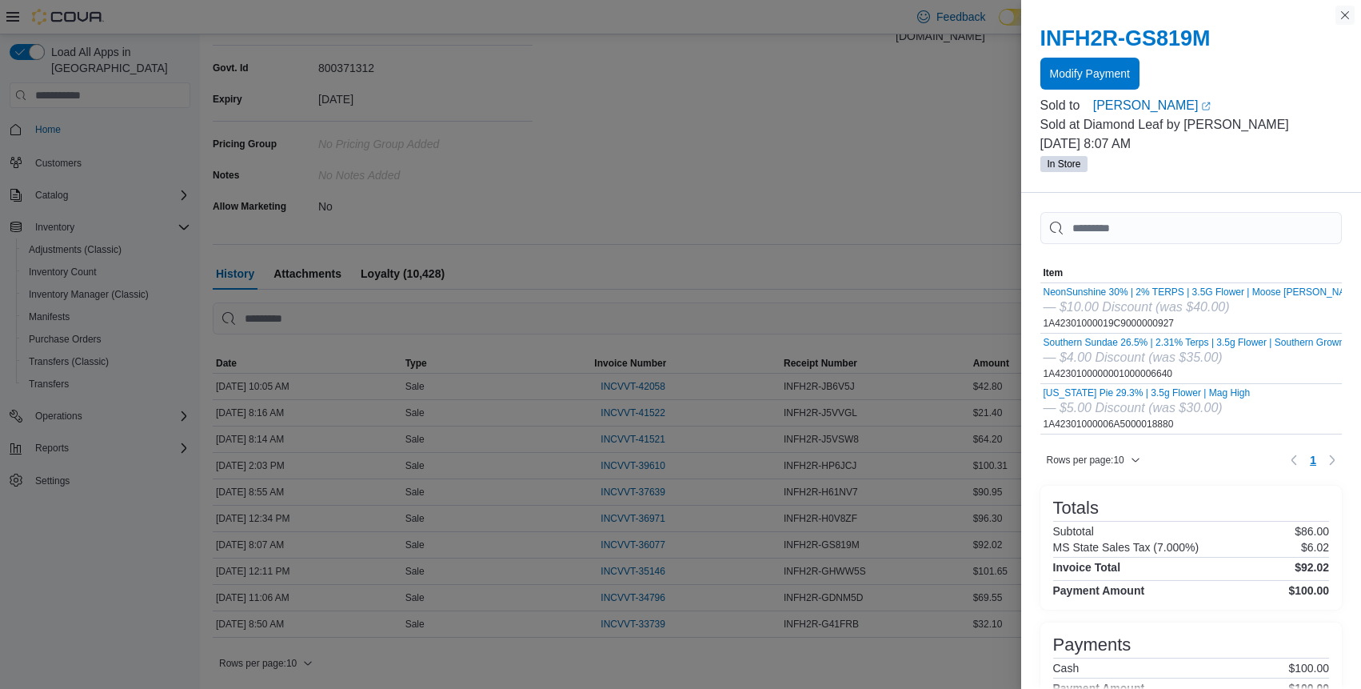
click at [1341, 10] on button "Close this dialog" at bounding box center [1345, 15] width 19 height 19
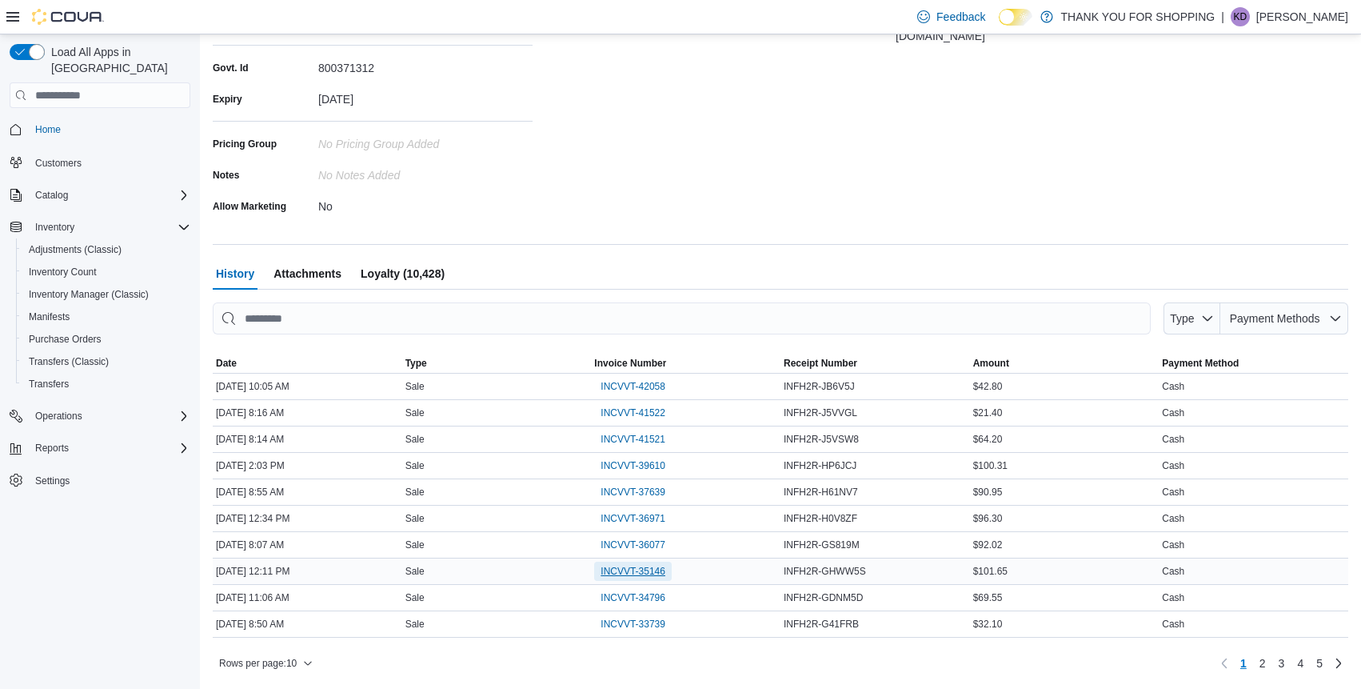
click at [609, 576] on span "INCVVT-35146" at bounding box center [633, 571] width 65 height 13
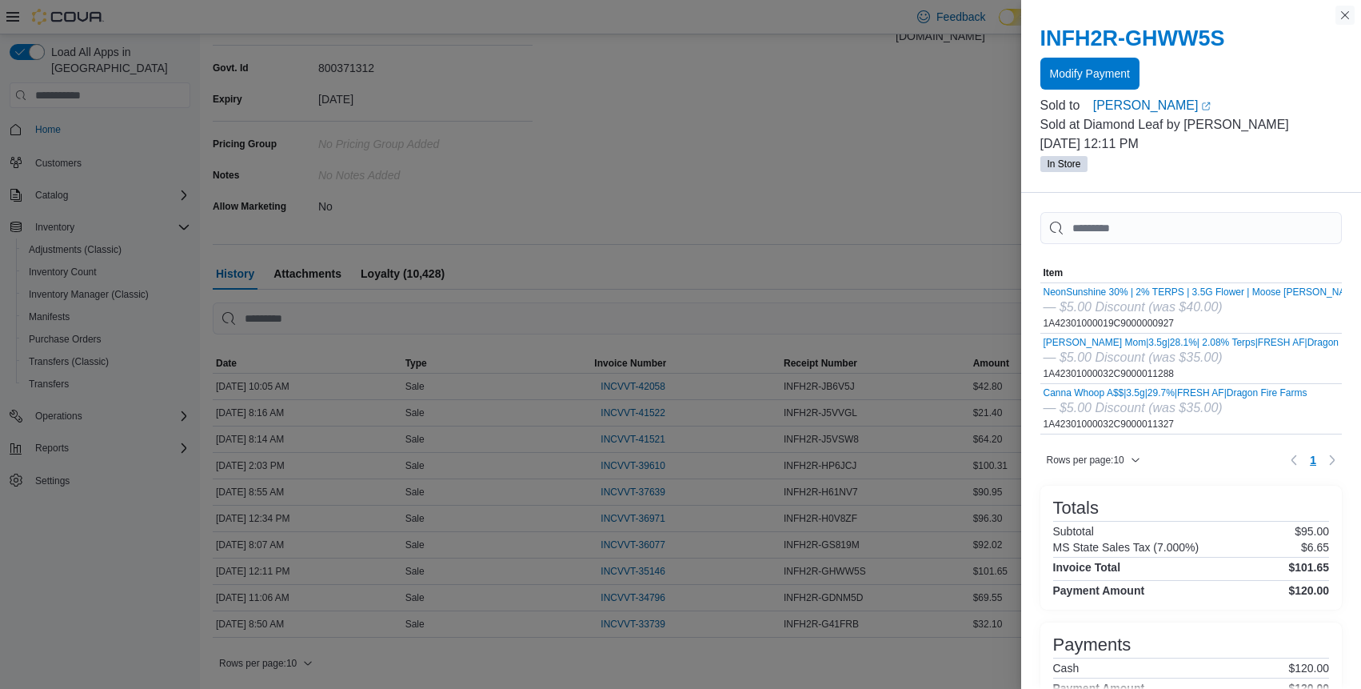
click at [1342, 16] on button "Close this dialog" at bounding box center [1345, 15] width 19 height 19
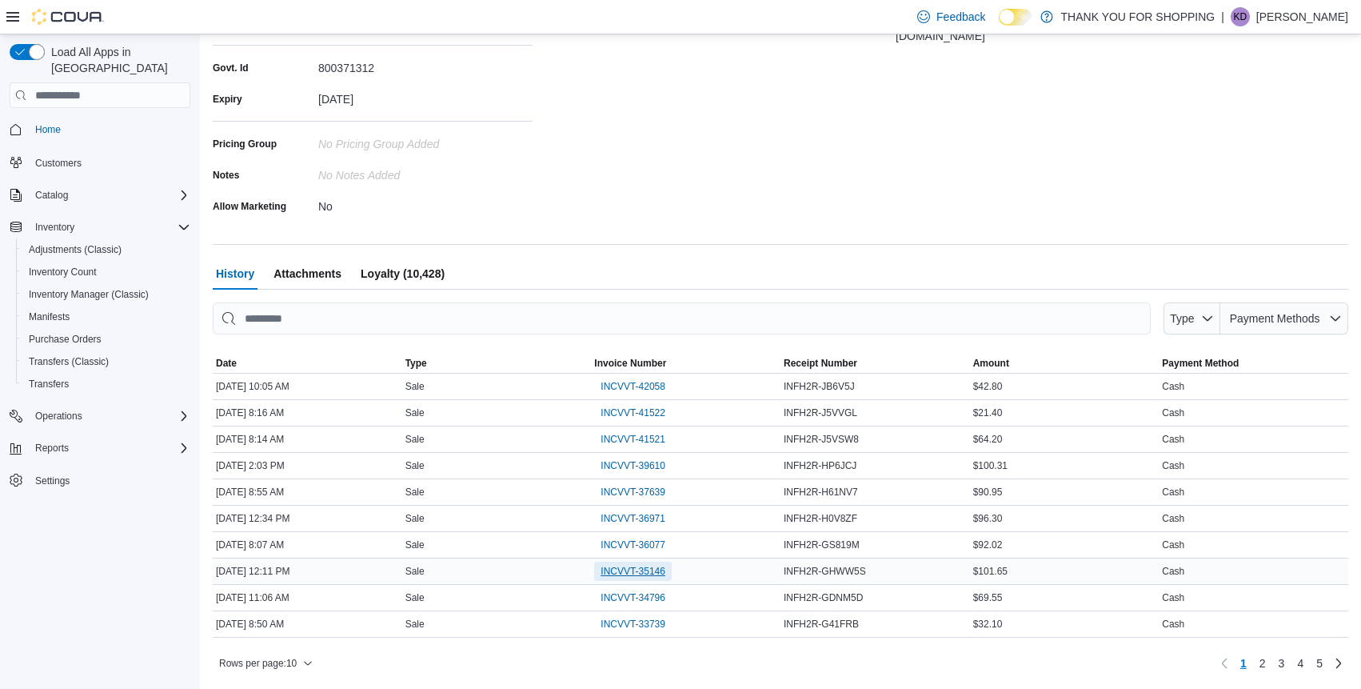
click at [632, 572] on span "INCVVT-35146" at bounding box center [633, 571] width 65 height 13
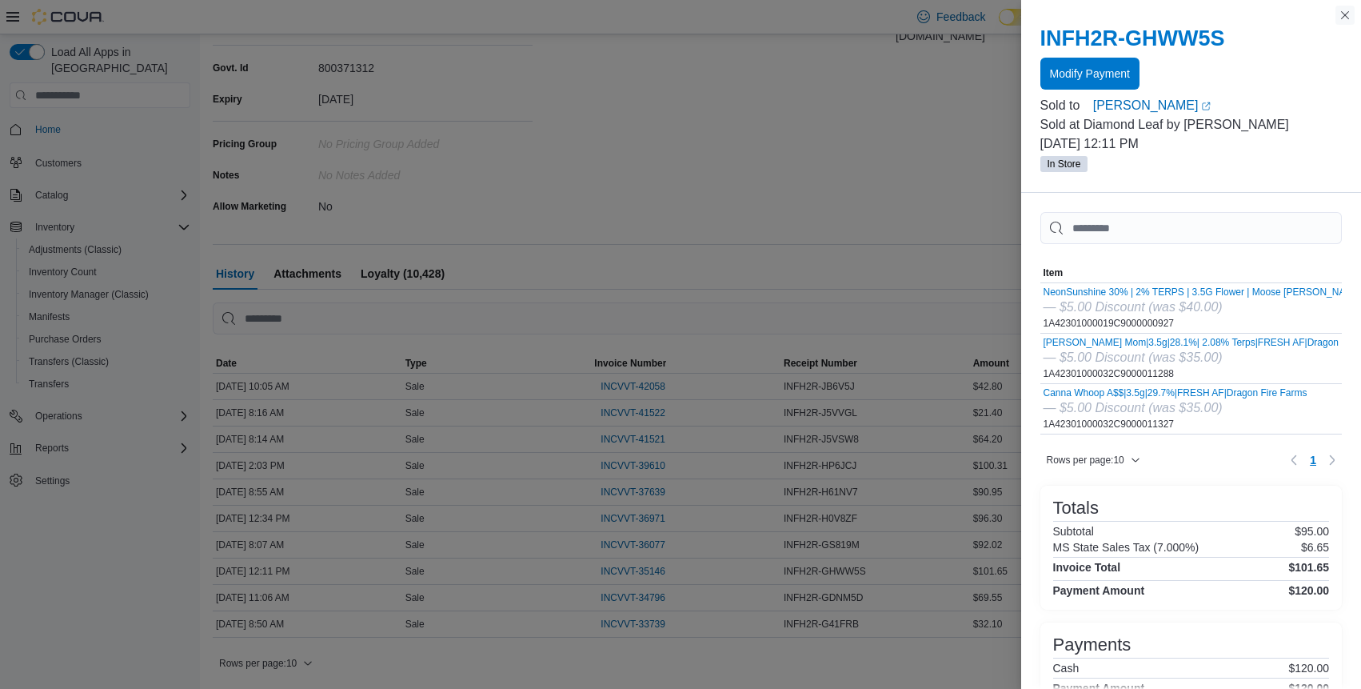
click at [1341, 14] on button "Close this dialog" at bounding box center [1345, 15] width 19 height 19
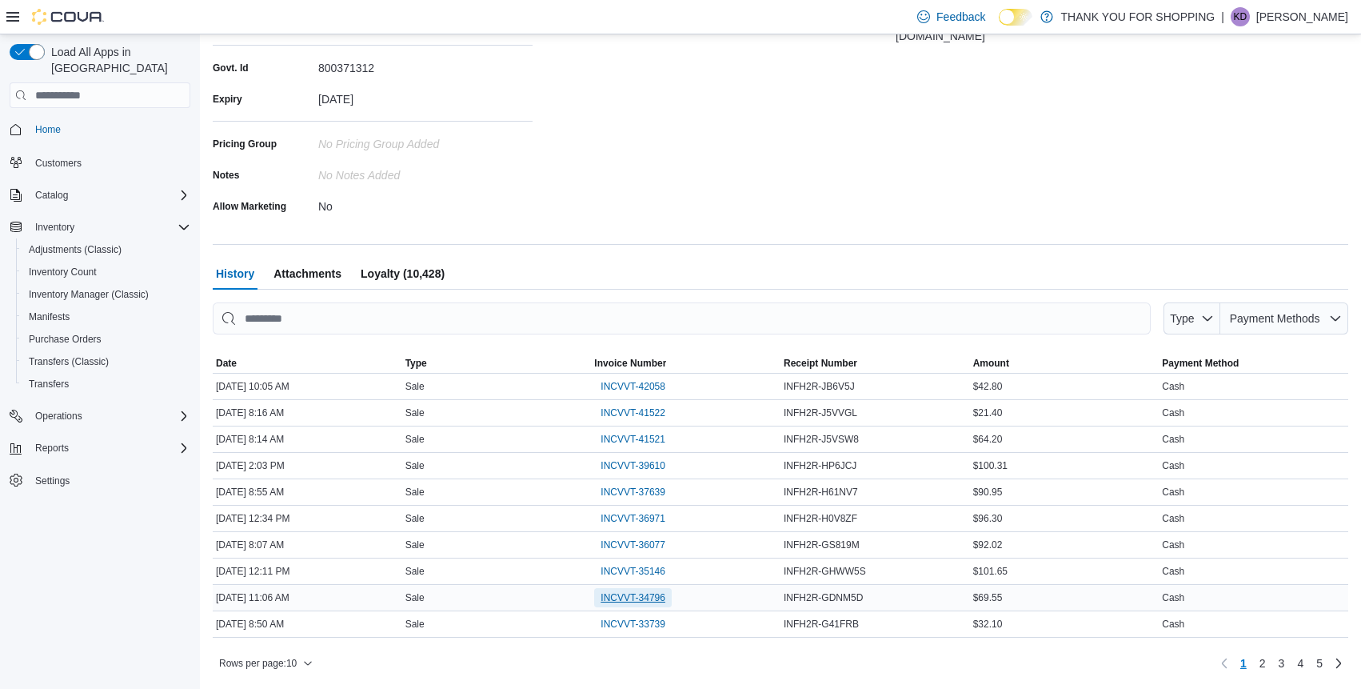
click at [624, 593] on span "INCVVT-34796" at bounding box center [633, 597] width 65 height 13
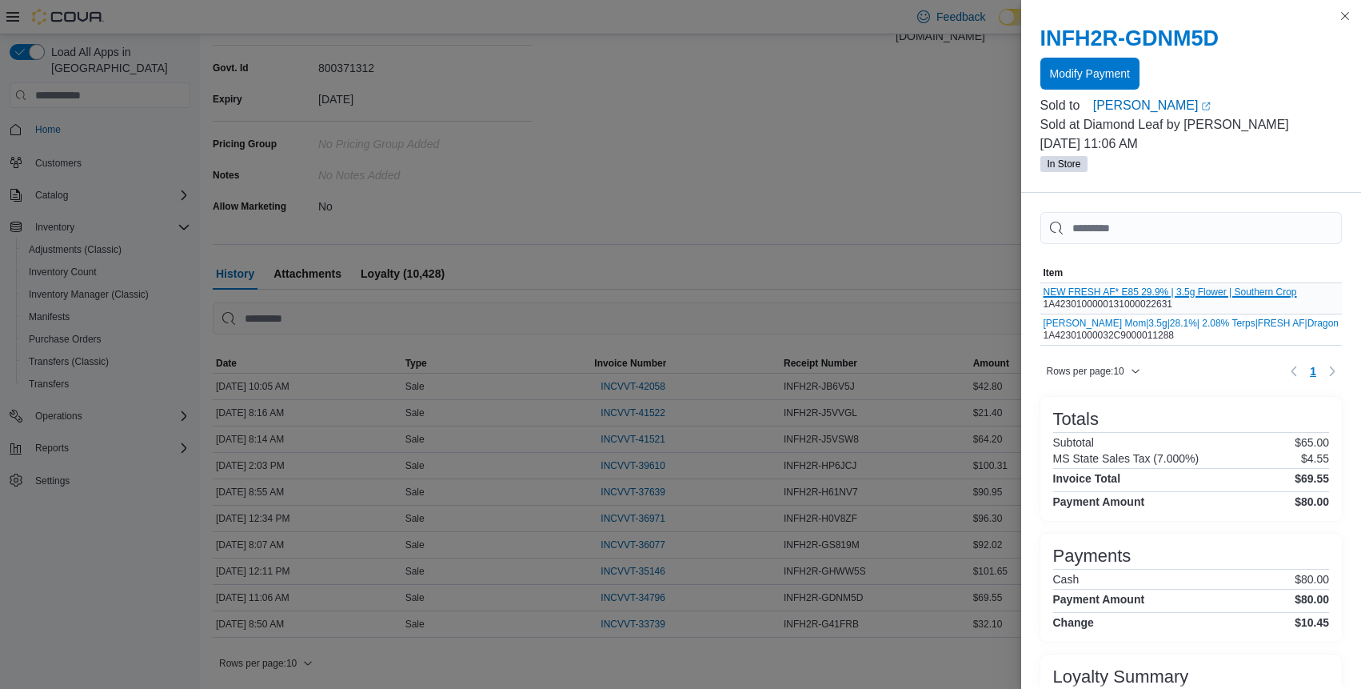
click at [1146, 295] on button "NEW FRESH AF* E85 29.9% | 3.5g Flower | Southern Crop" at bounding box center [1171, 291] width 254 height 11
click at [1347, 15] on button "Close this dialog" at bounding box center [1345, 15] width 19 height 19
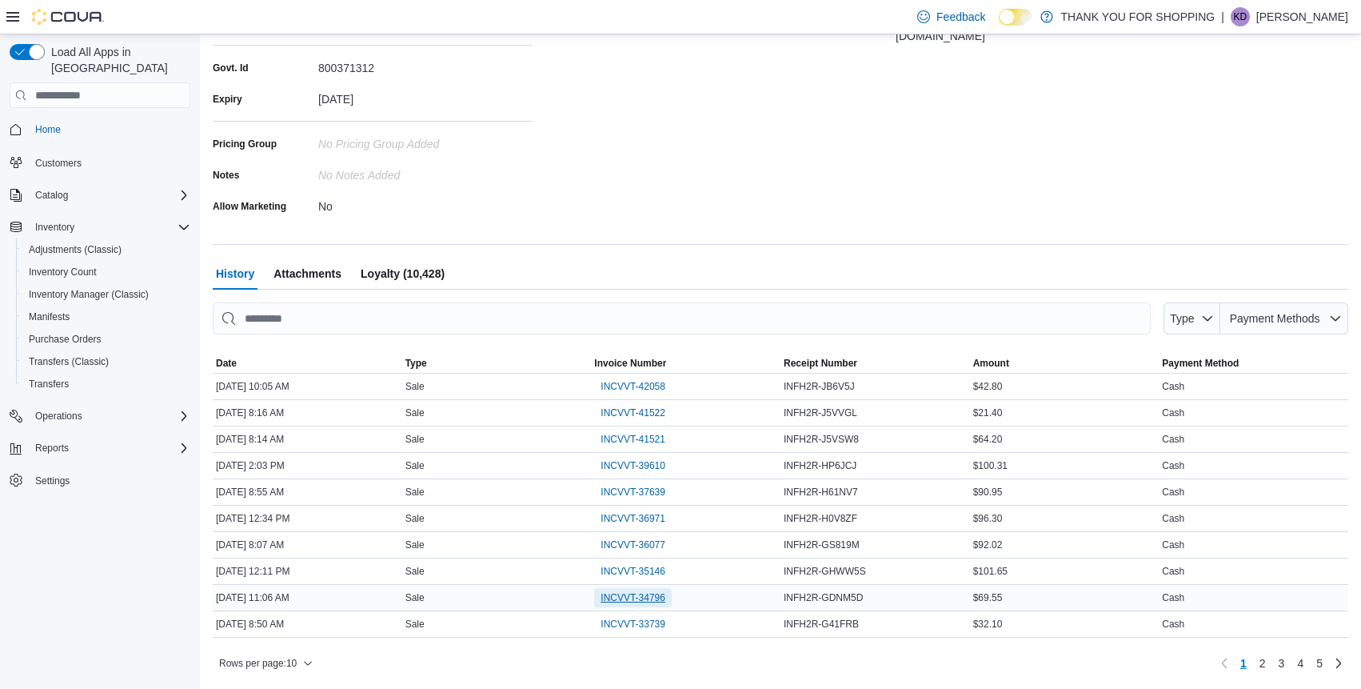
click at [658, 599] on span "INCVVT-34796" at bounding box center [633, 597] width 65 height 13
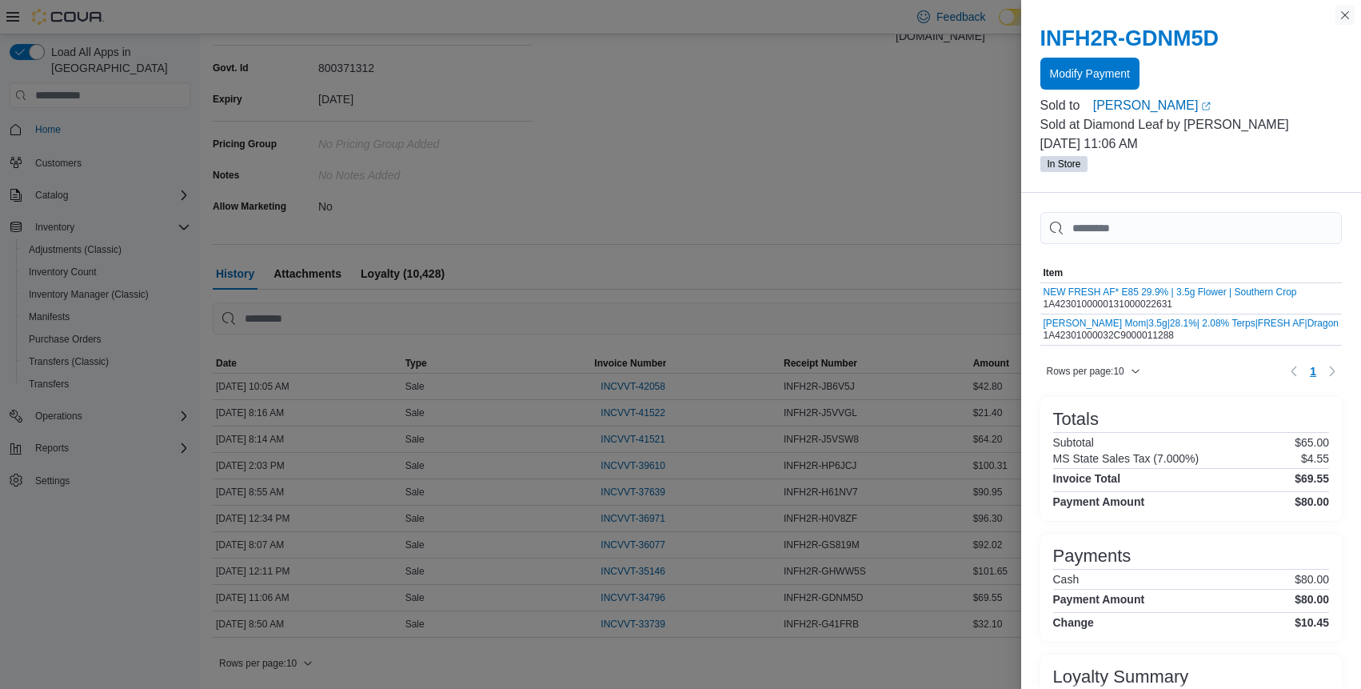
click at [1342, 17] on button "Close this dialog" at bounding box center [1345, 15] width 19 height 19
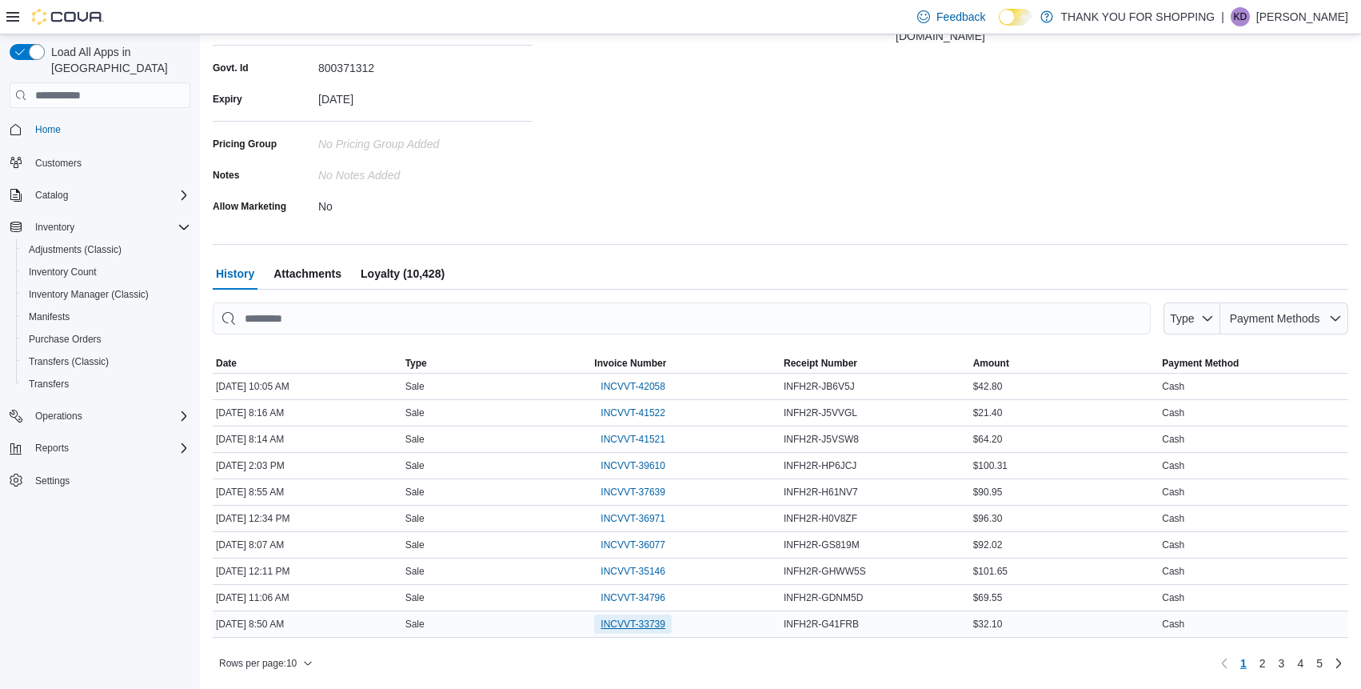
click at [623, 626] on span "INCVVT-33739" at bounding box center [633, 623] width 65 height 13
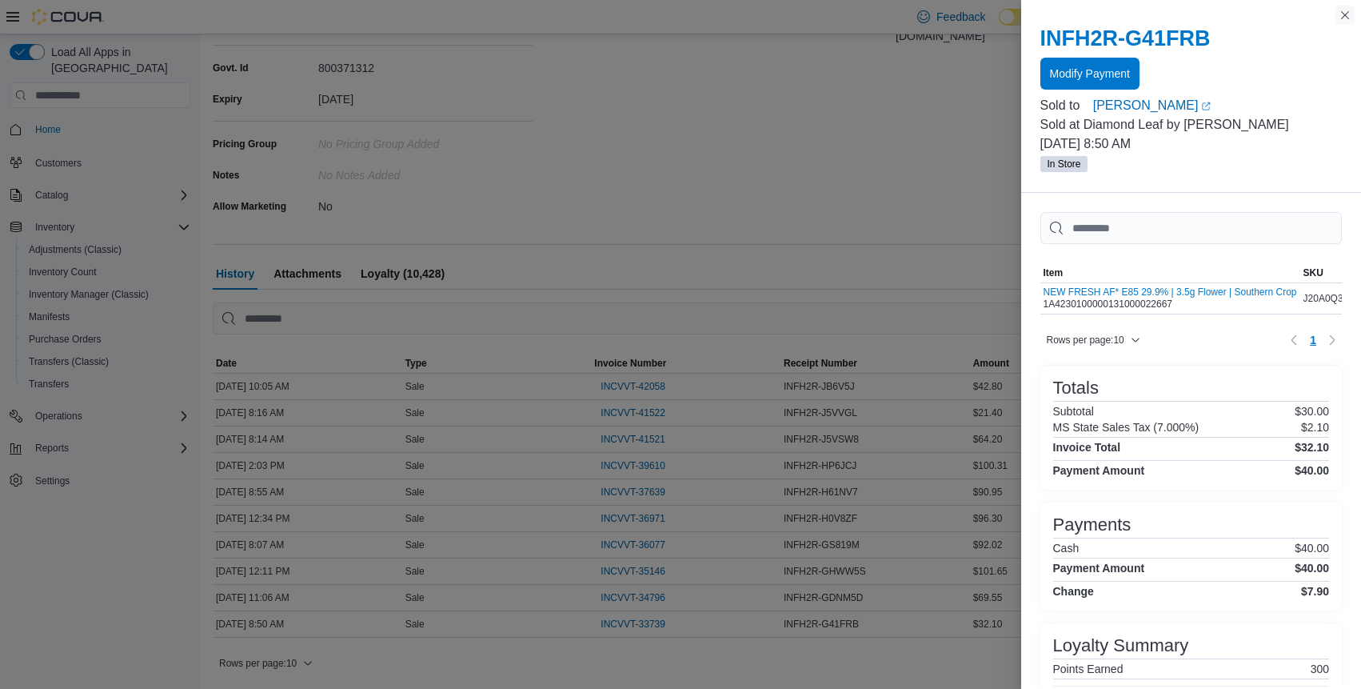
click at [1347, 17] on button "Close this dialog" at bounding box center [1345, 15] width 19 height 19
